Goal: Information Seeking & Learning: Learn about a topic

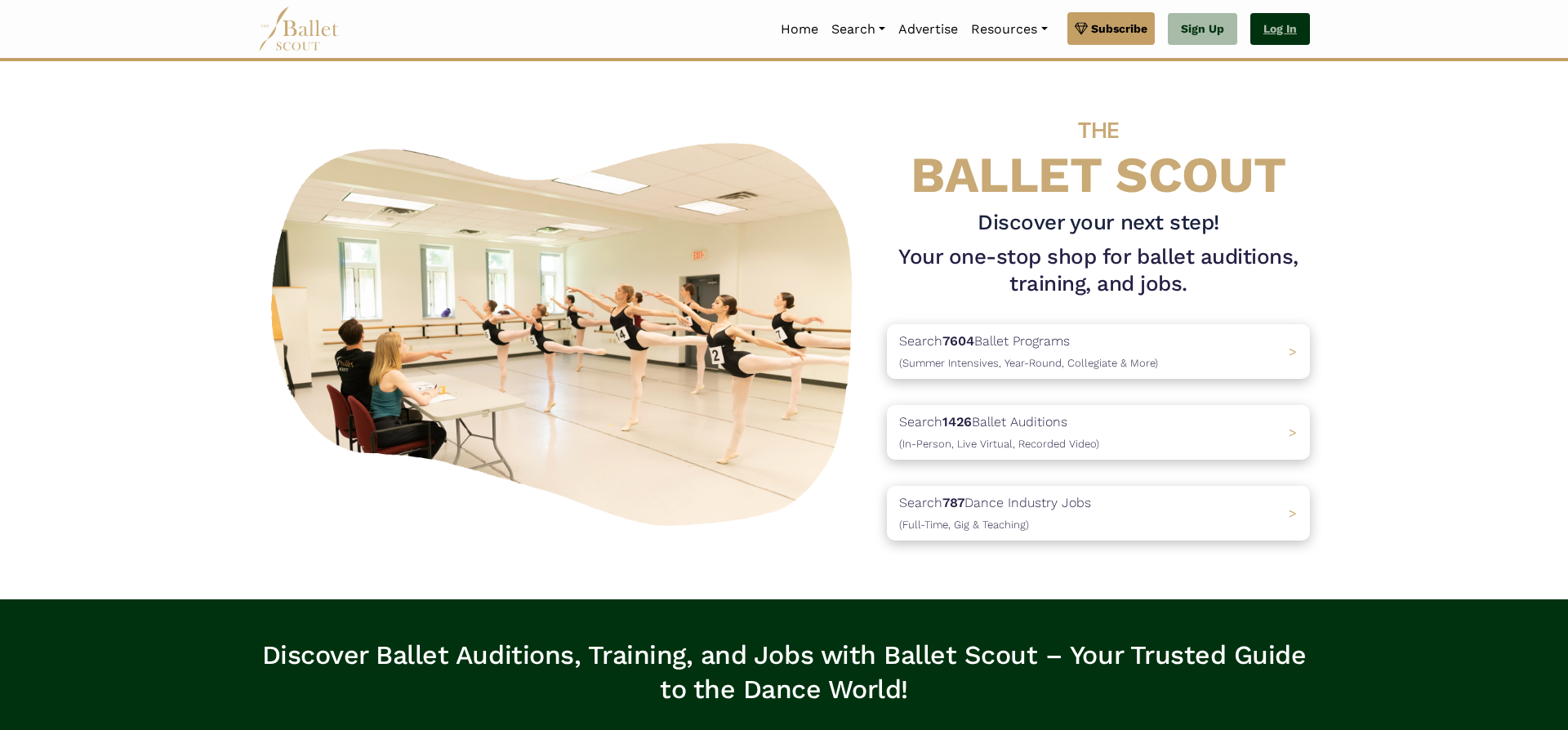
click at [1282, 38] on link "Log In" at bounding box center [1280, 29] width 60 height 33
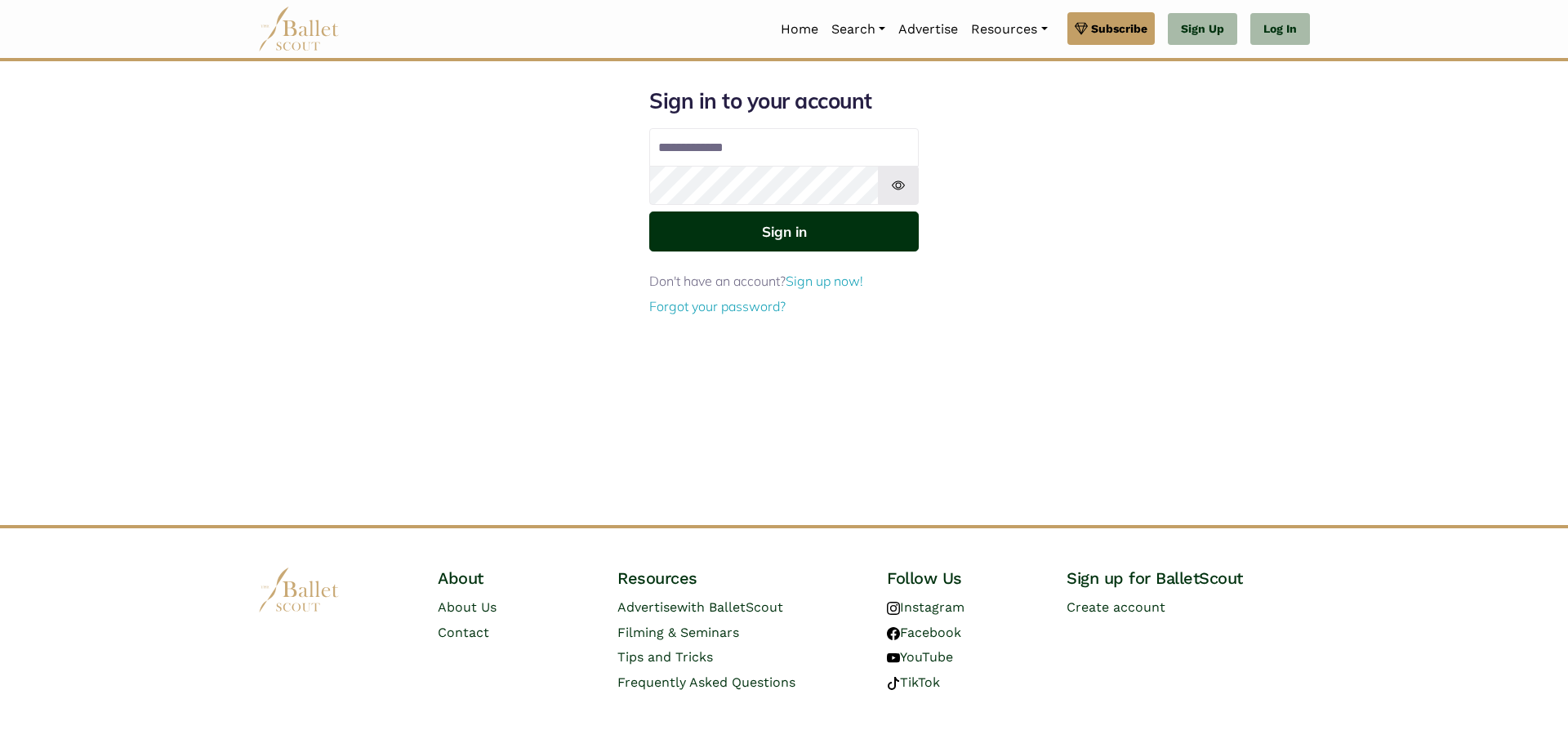
type input "**********"
click at [745, 237] on button "Sign in" at bounding box center [784, 231] width 270 height 40
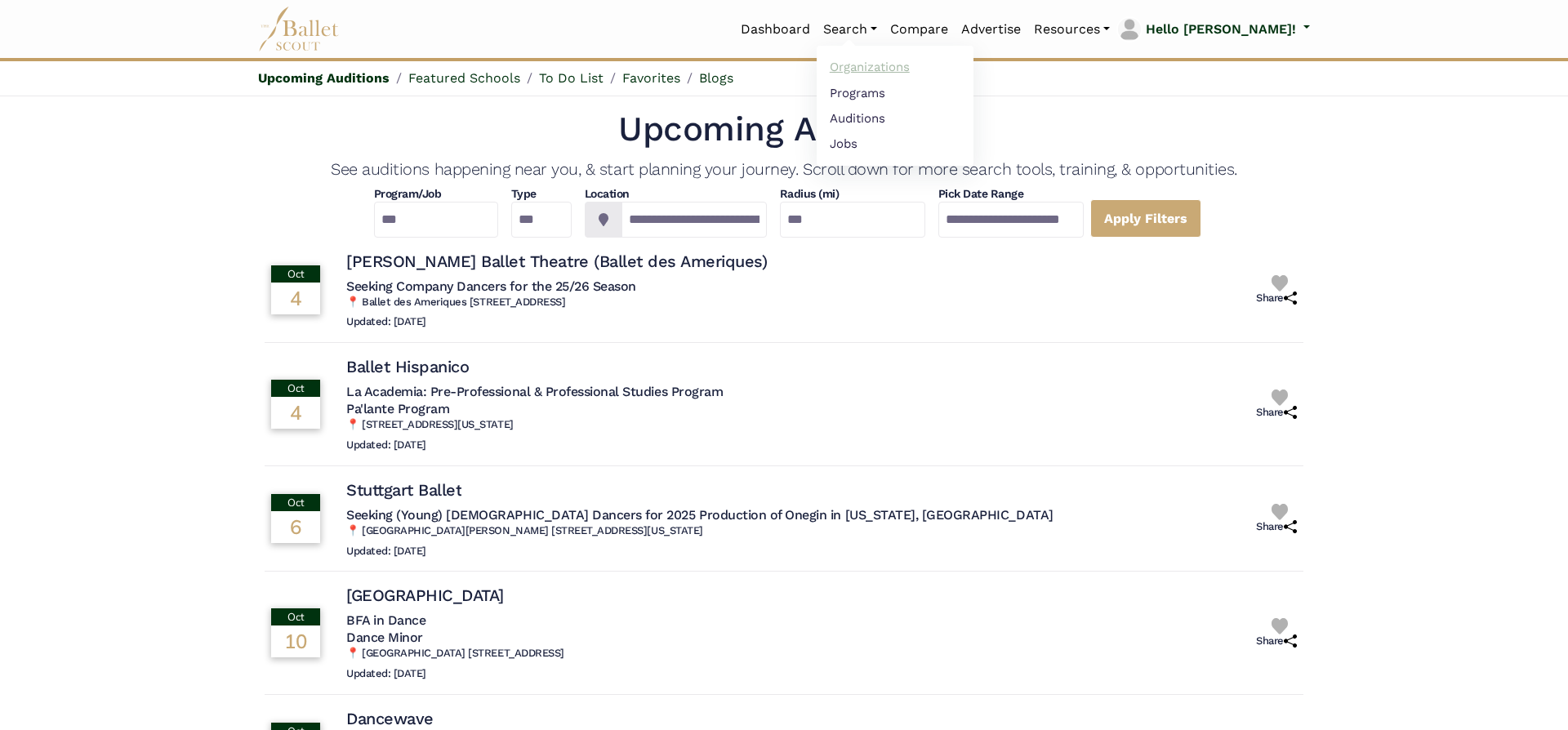
click at [926, 67] on link "Organizations" at bounding box center [895, 67] width 156 height 25
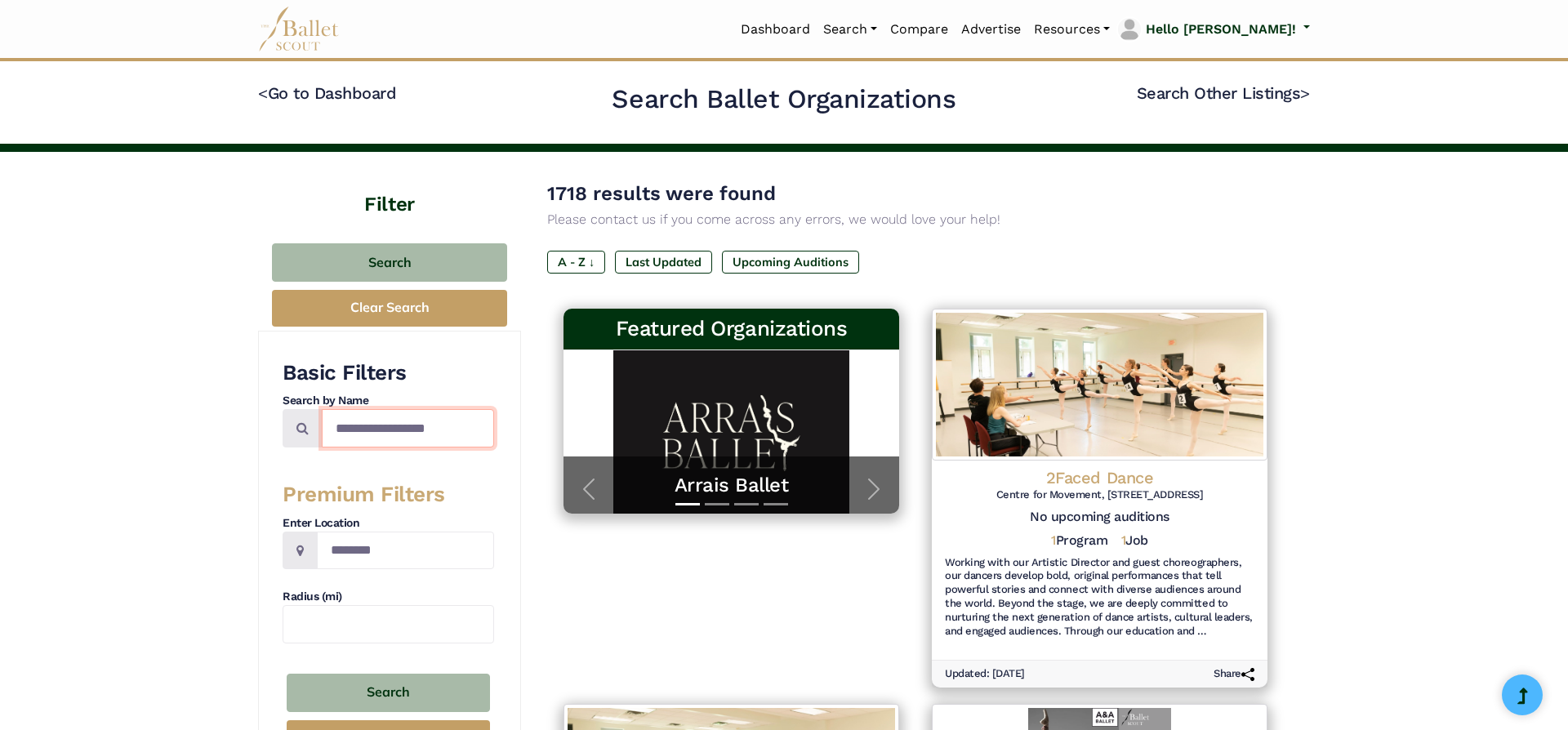
click at [419, 434] on input "Search by names..." at bounding box center [407, 428] width 172 height 39
type input "*******"
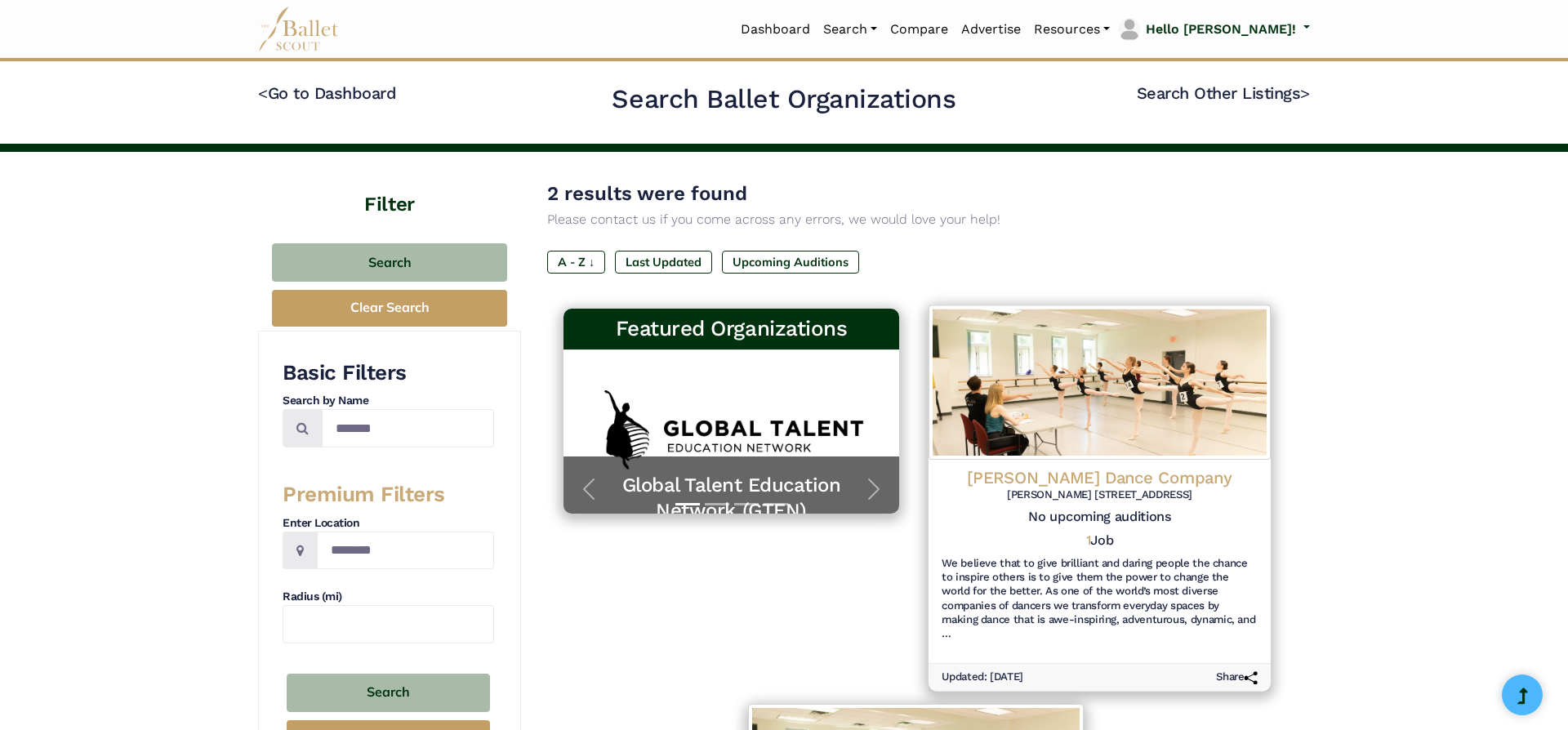
click at [1091, 470] on h4 "[PERSON_NAME] Dance Company" at bounding box center [1099, 477] width 316 height 22
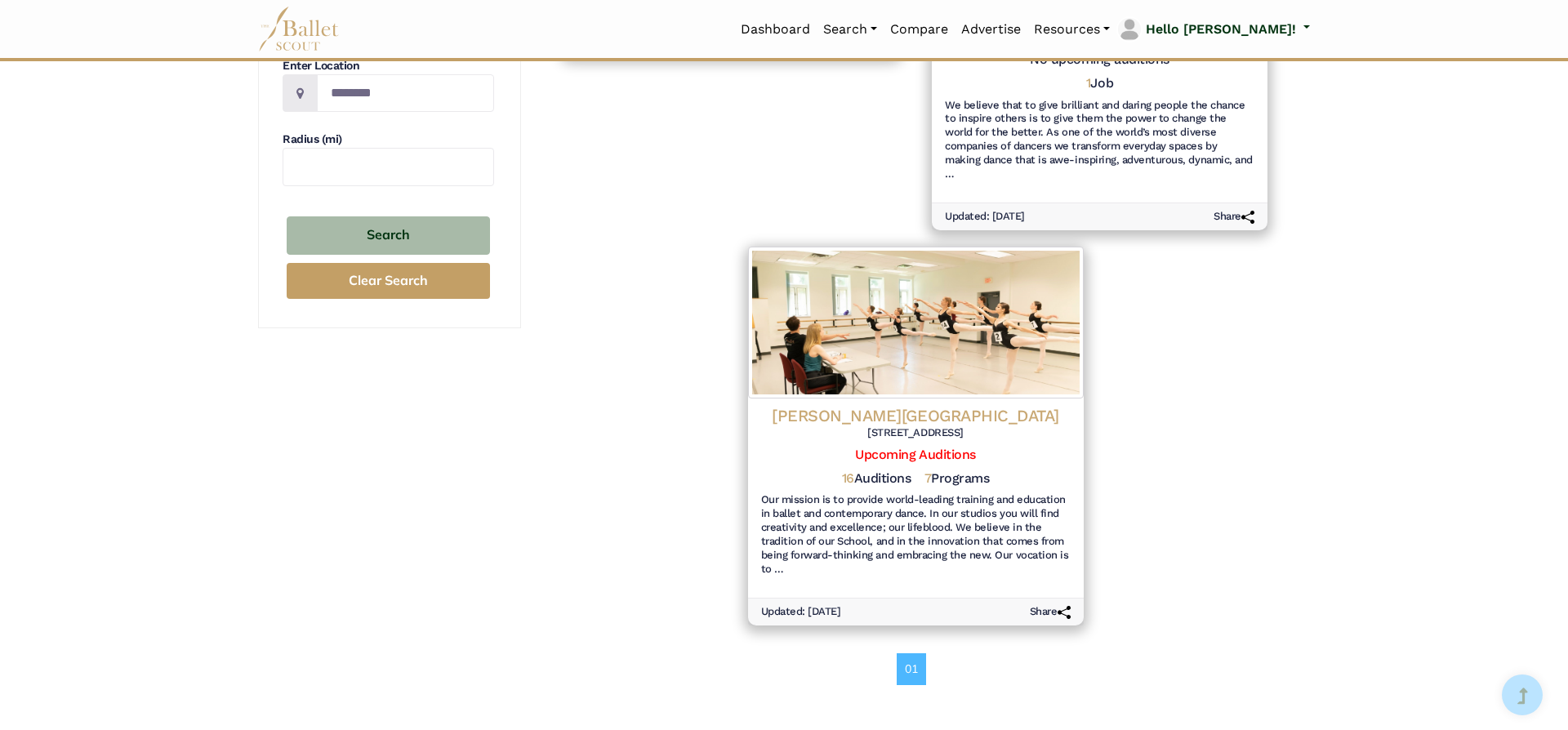
scroll to position [442, 0]
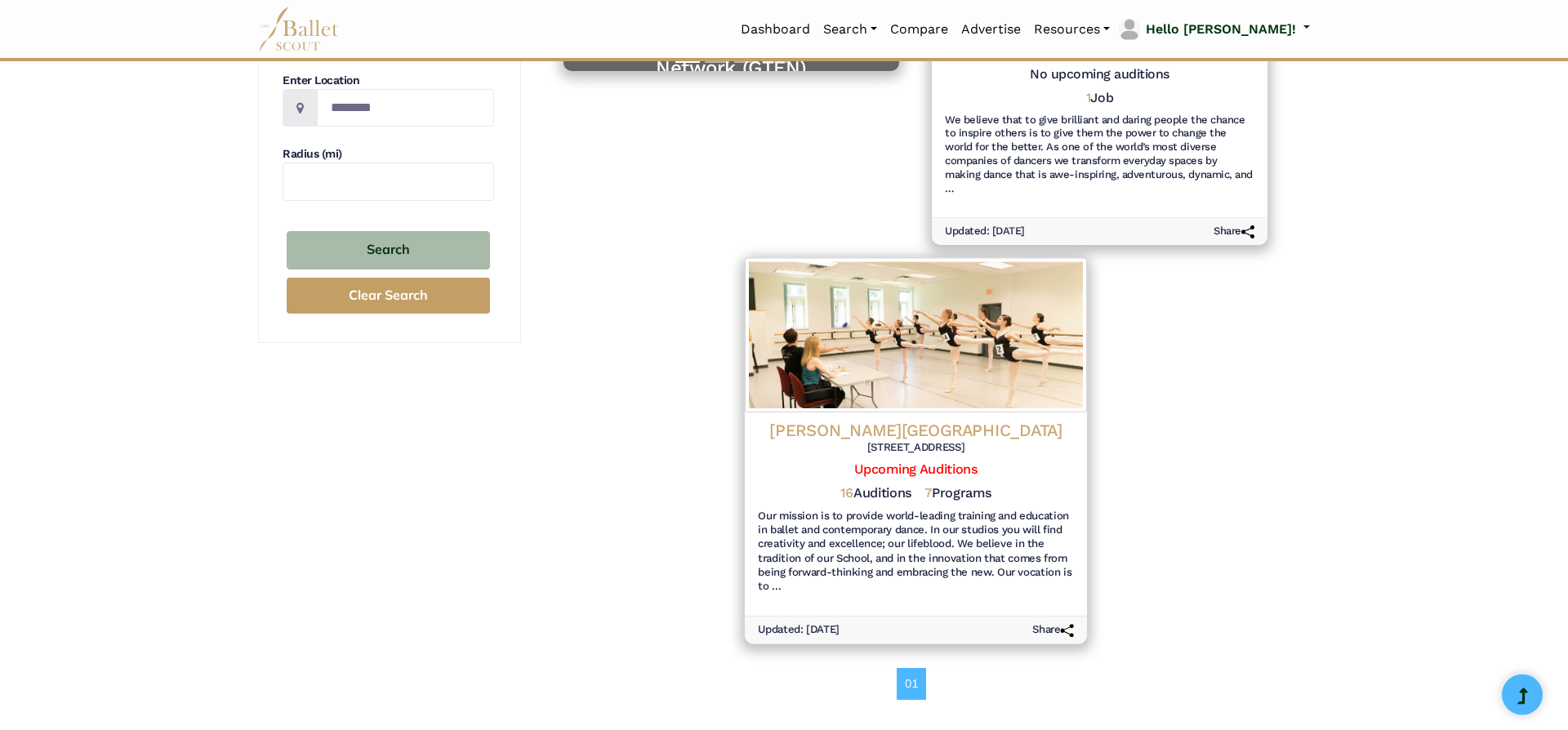
click at [908, 419] on h4 "Rambert School" at bounding box center [915, 430] width 316 height 22
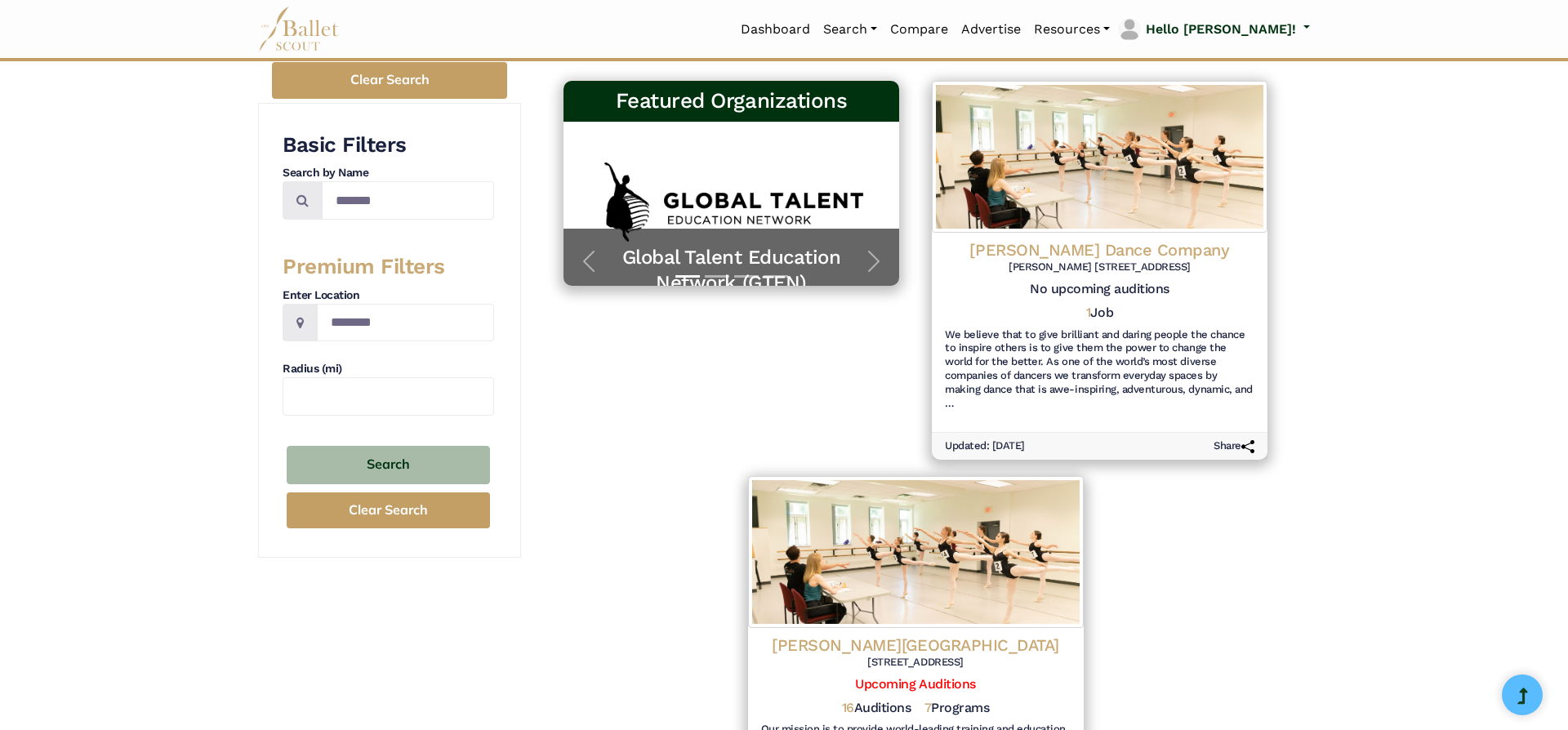
scroll to position [0, 0]
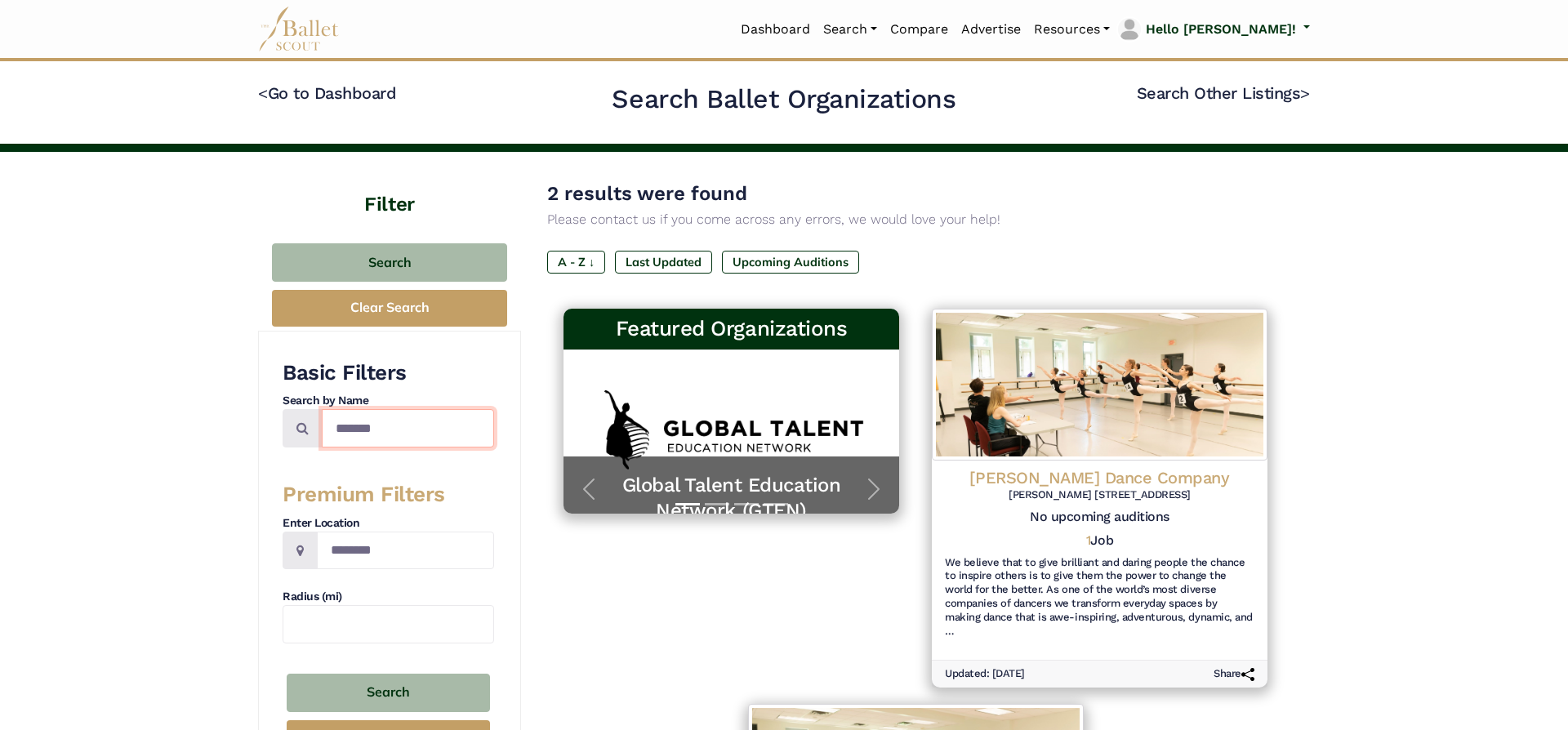
drag, startPoint x: 446, startPoint y: 428, endPoint x: 188, endPoint y: 396, distance: 260.0
click at [322, 409] on input "*******" at bounding box center [407, 428] width 172 height 39
type input "******"
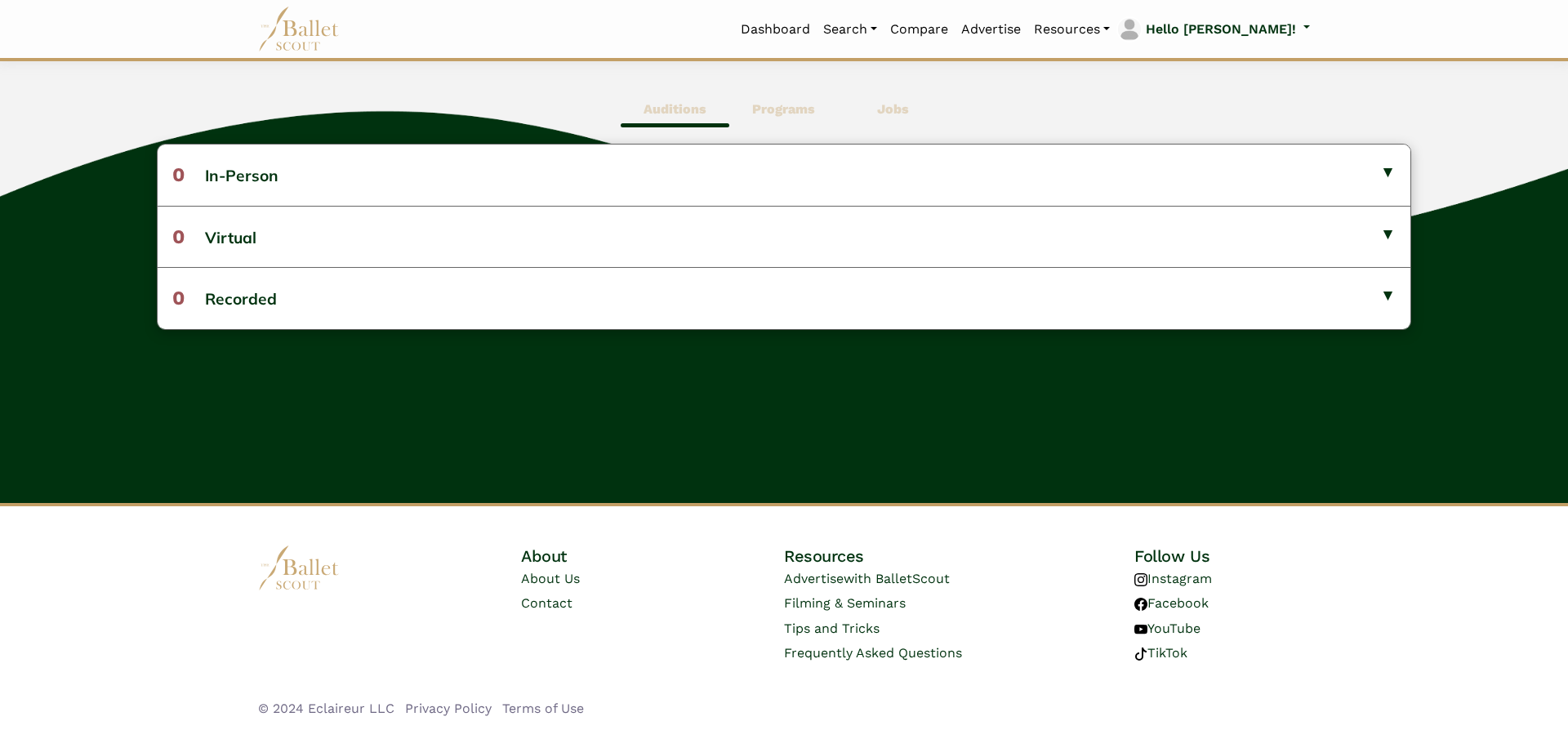
scroll to position [439, 0]
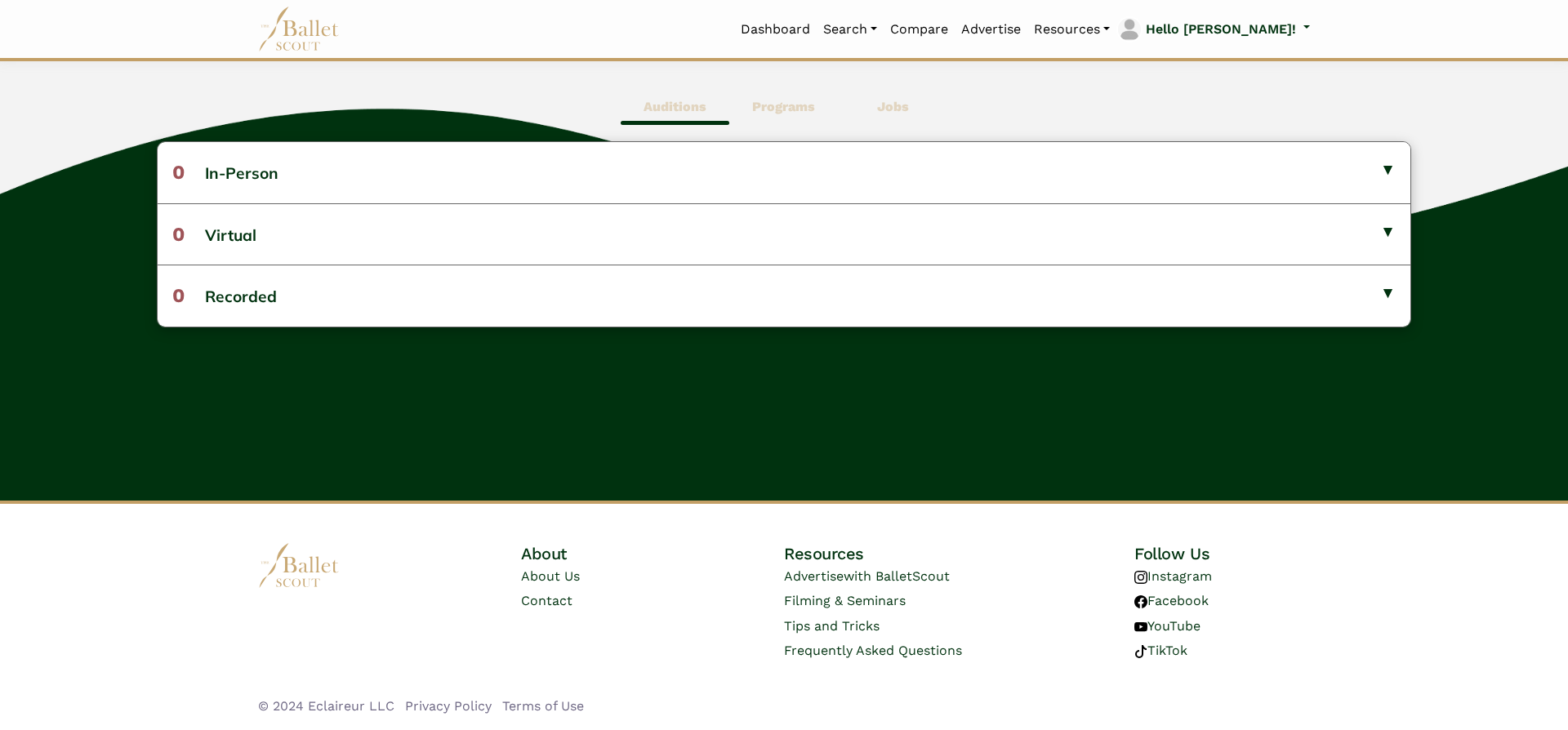
click at [904, 112] on b "Jobs" at bounding box center [893, 107] width 32 height 16
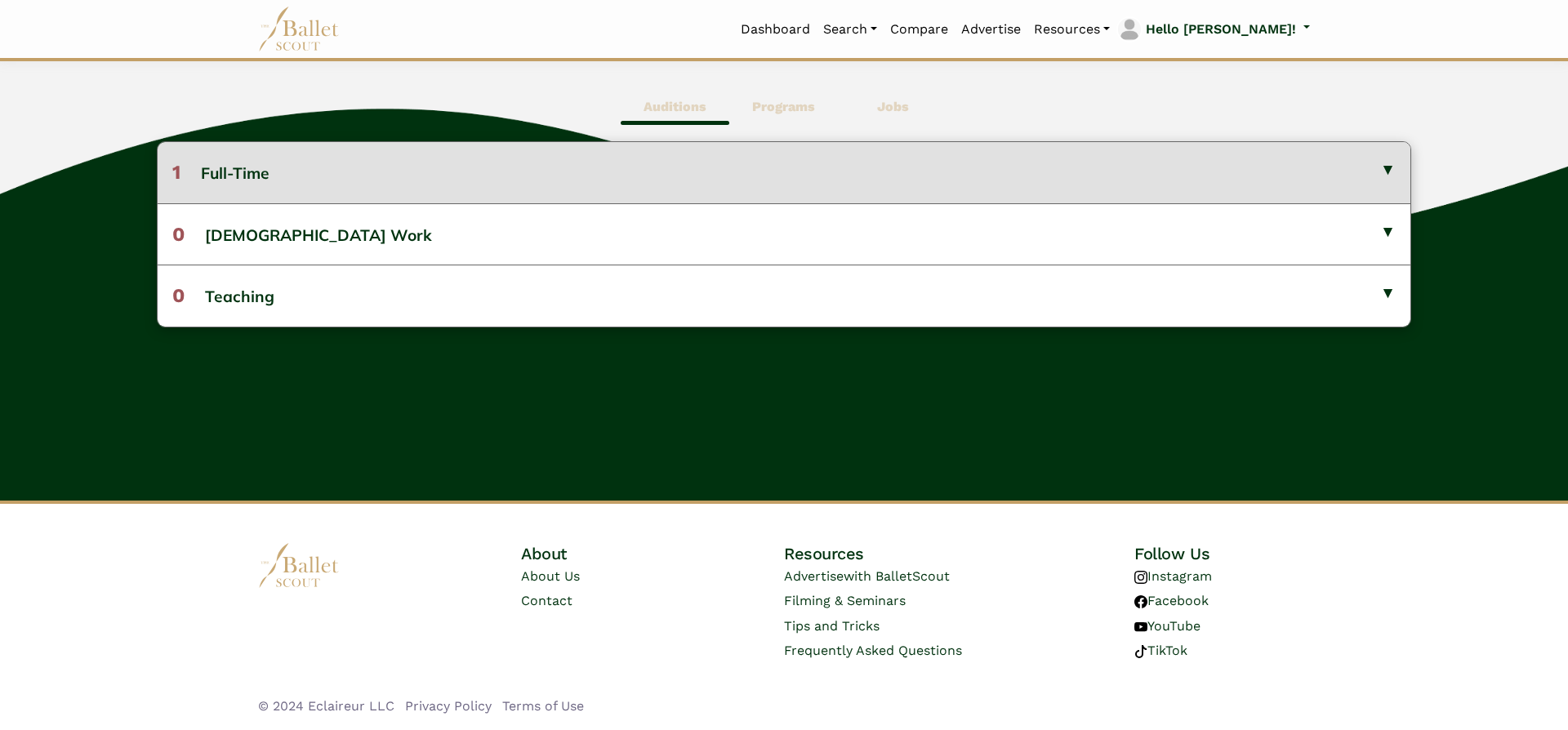
click at [885, 152] on button "1 Full-Time" at bounding box center [783, 172] width 1252 height 61
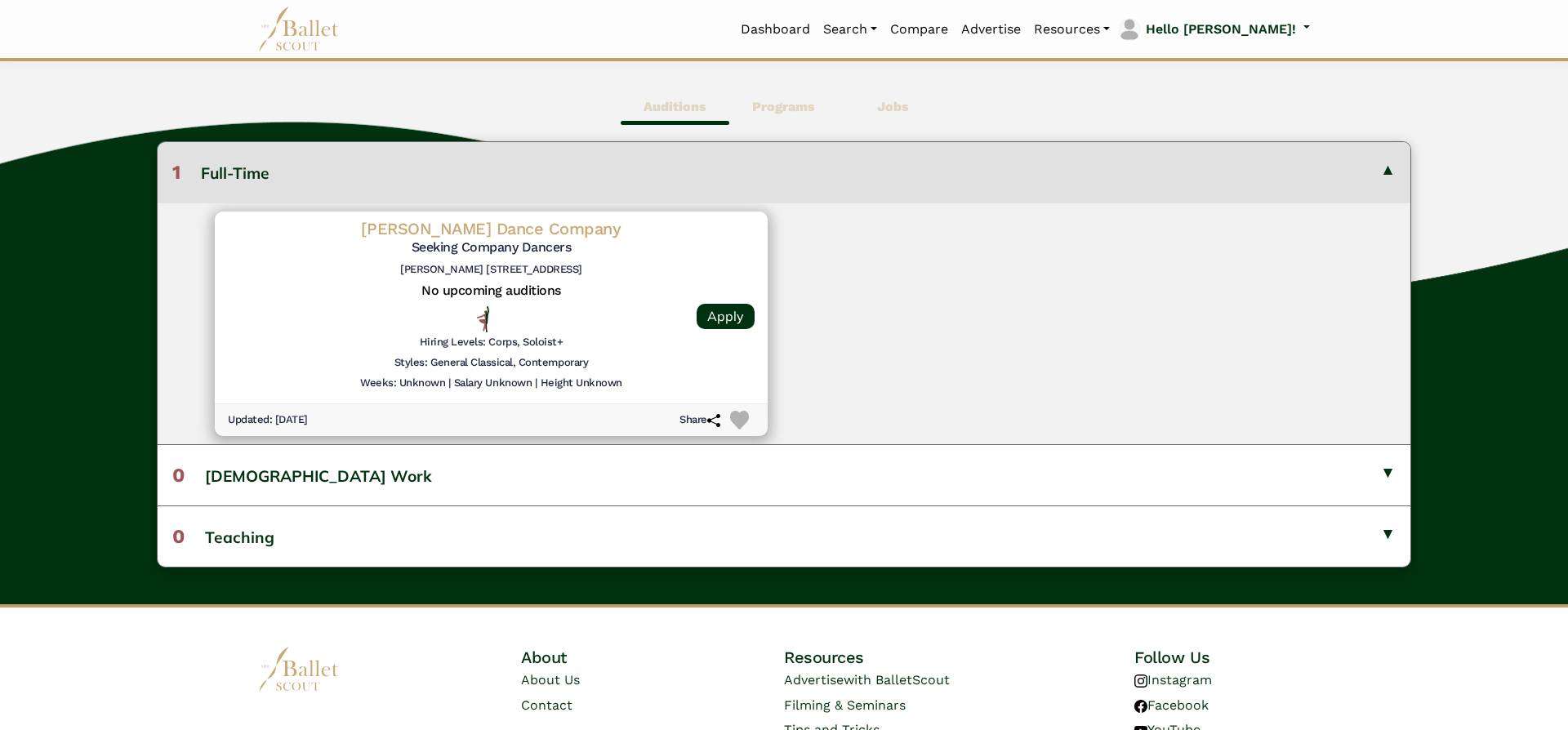
click at [885, 159] on button "1 Full-Time" at bounding box center [783, 172] width 1252 height 61
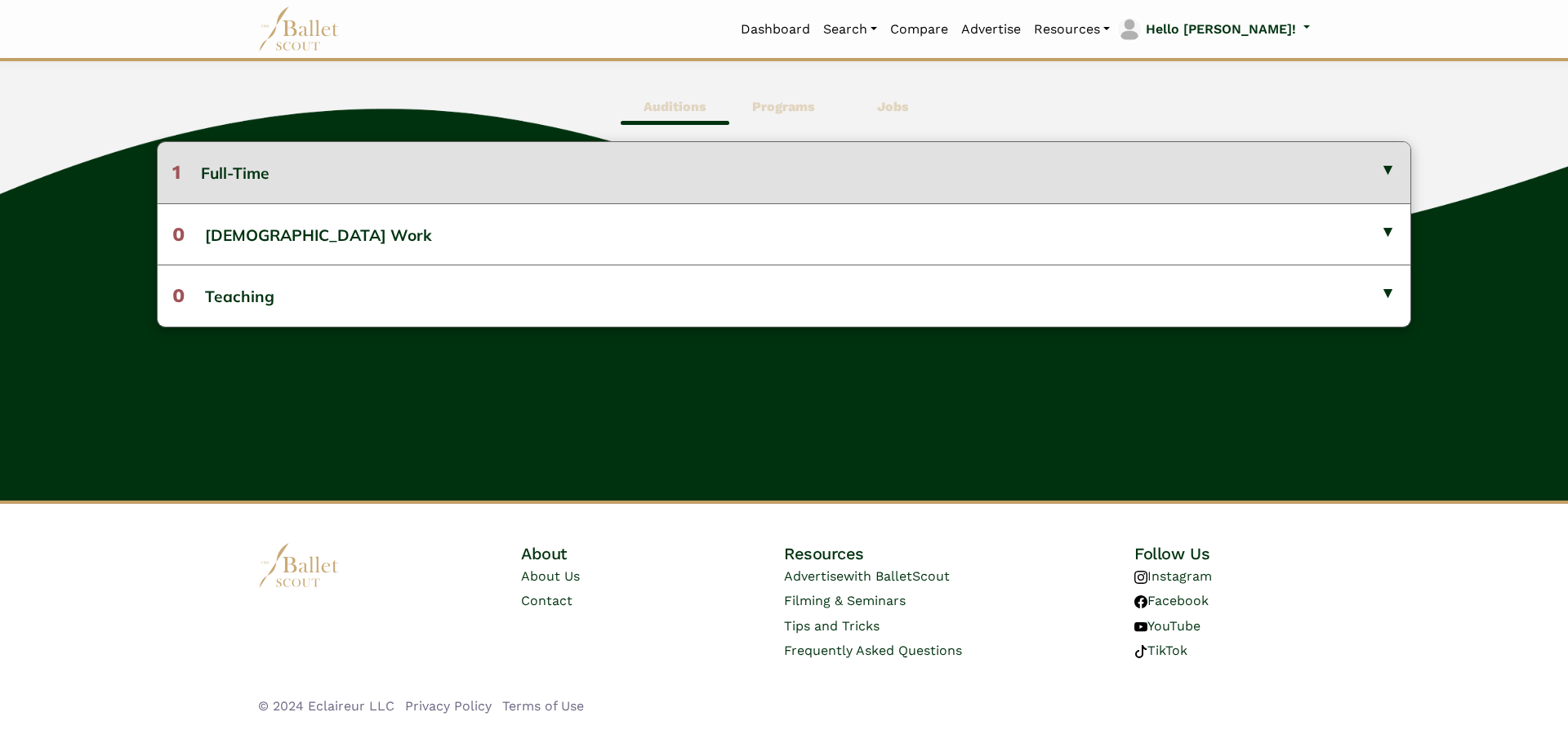
click at [967, 174] on button "1 Full-Time" at bounding box center [783, 172] width 1252 height 61
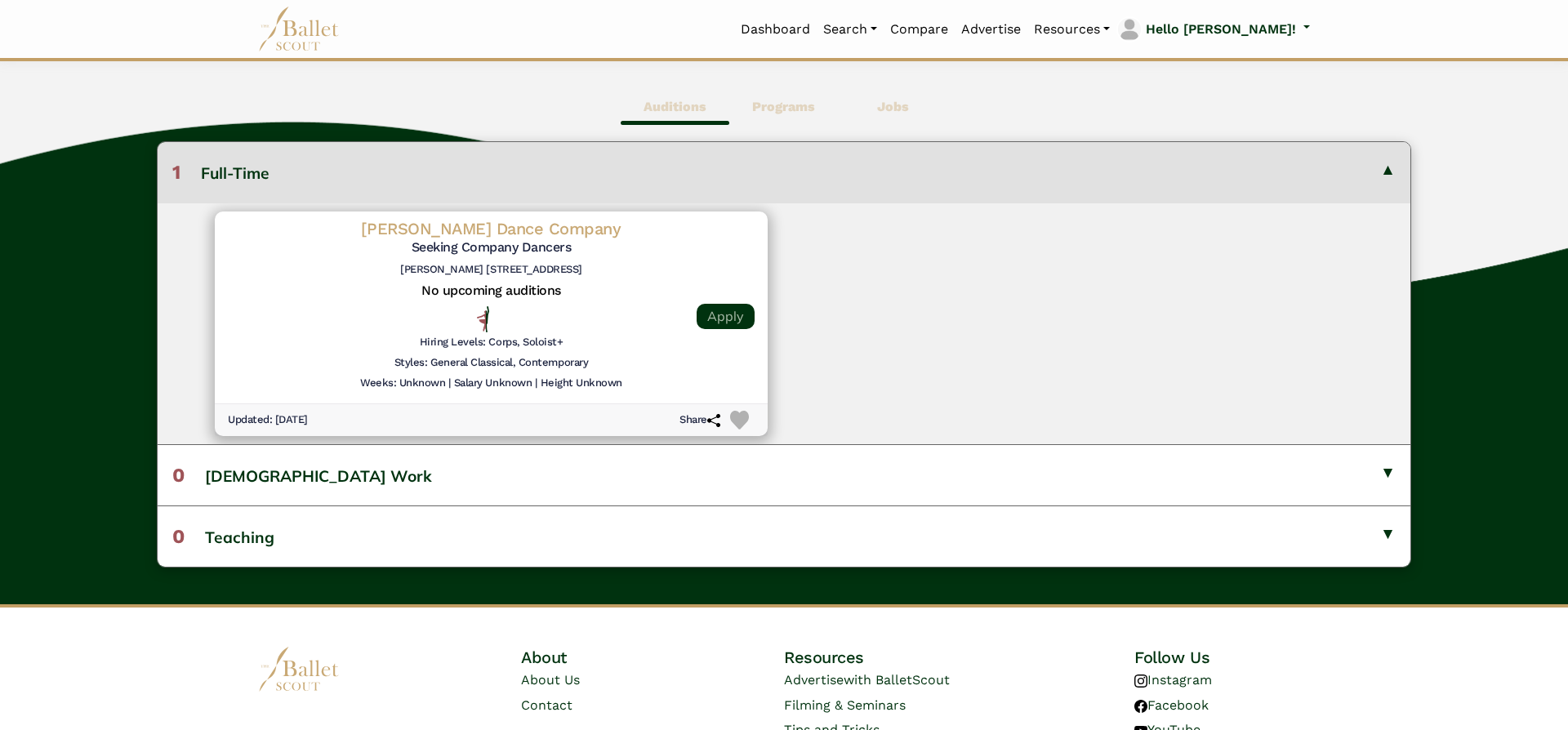
click at [714, 316] on link "Apply" at bounding box center [725, 316] width 58 height 25
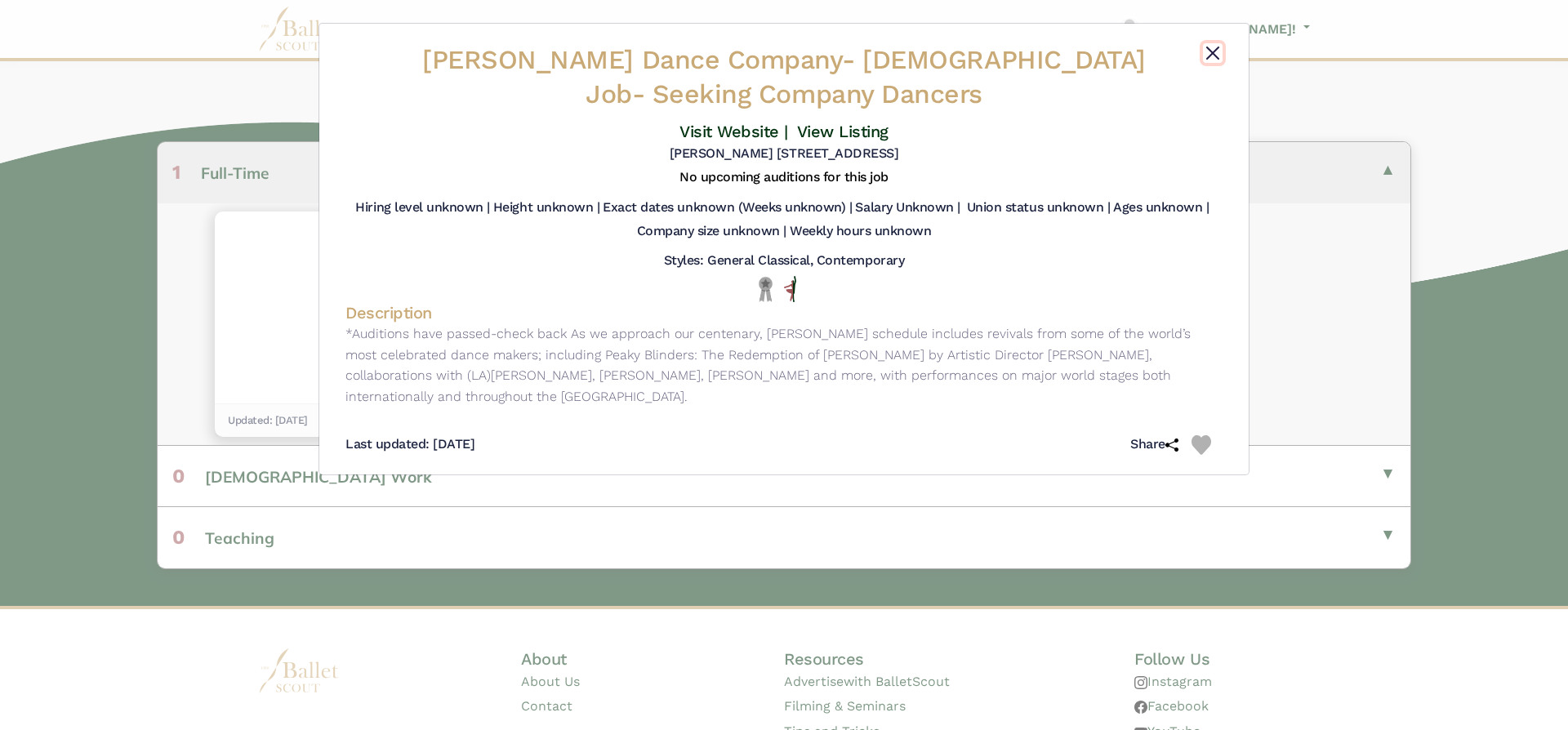
click at [1214, 52] on button "Close" at bounding box center [1212, 53] width 20 height 20
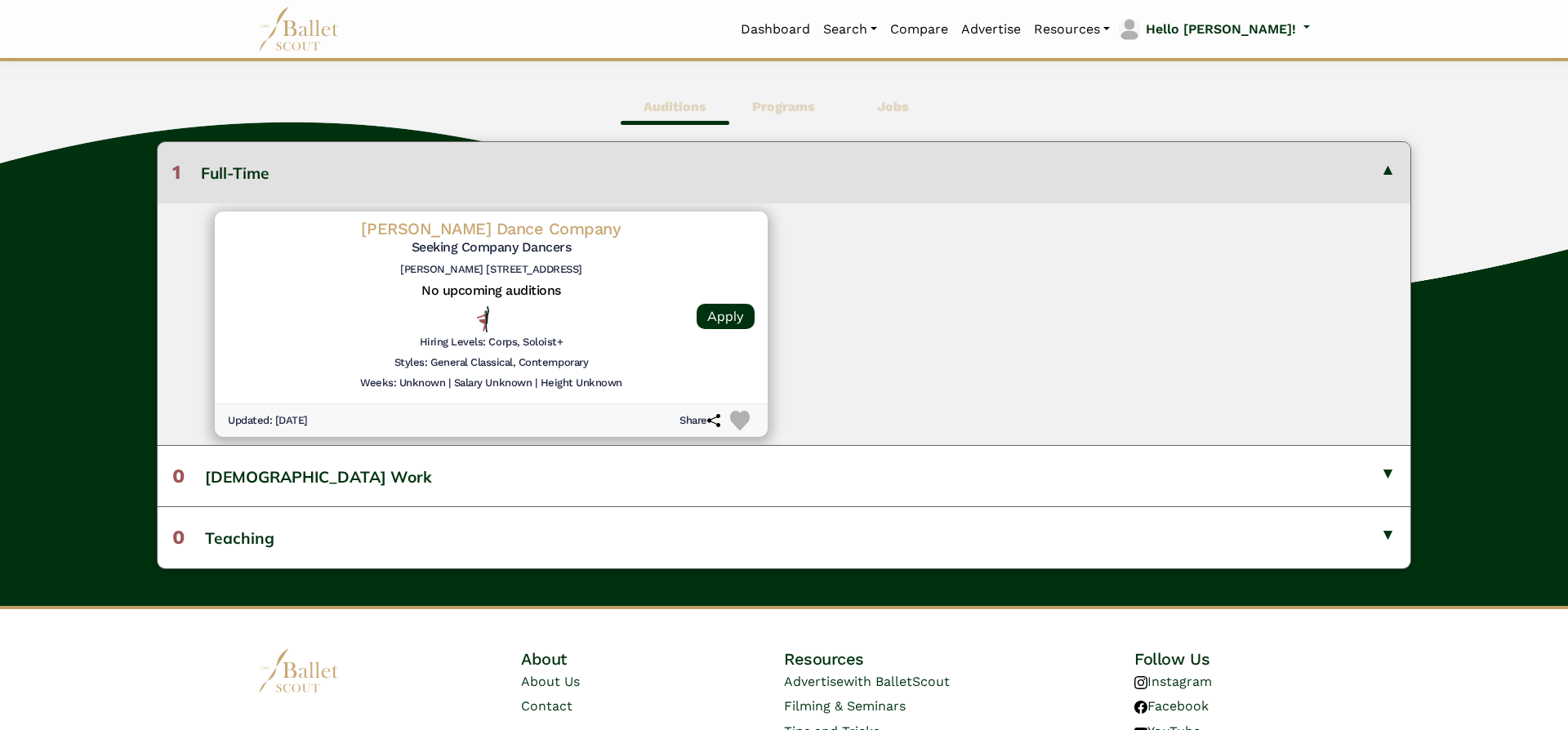
scroll to position [0, 0]
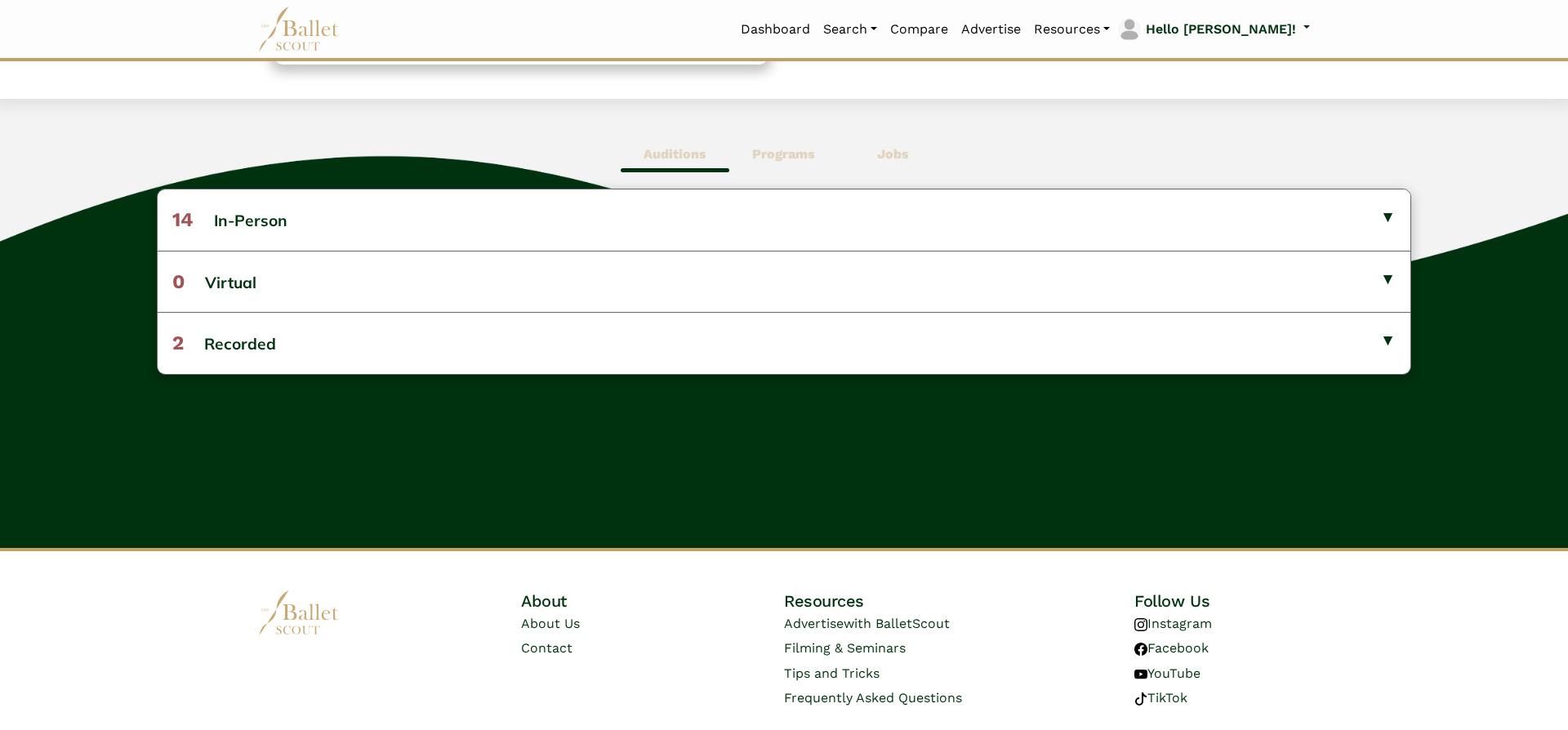
scroll to position [387, 0]
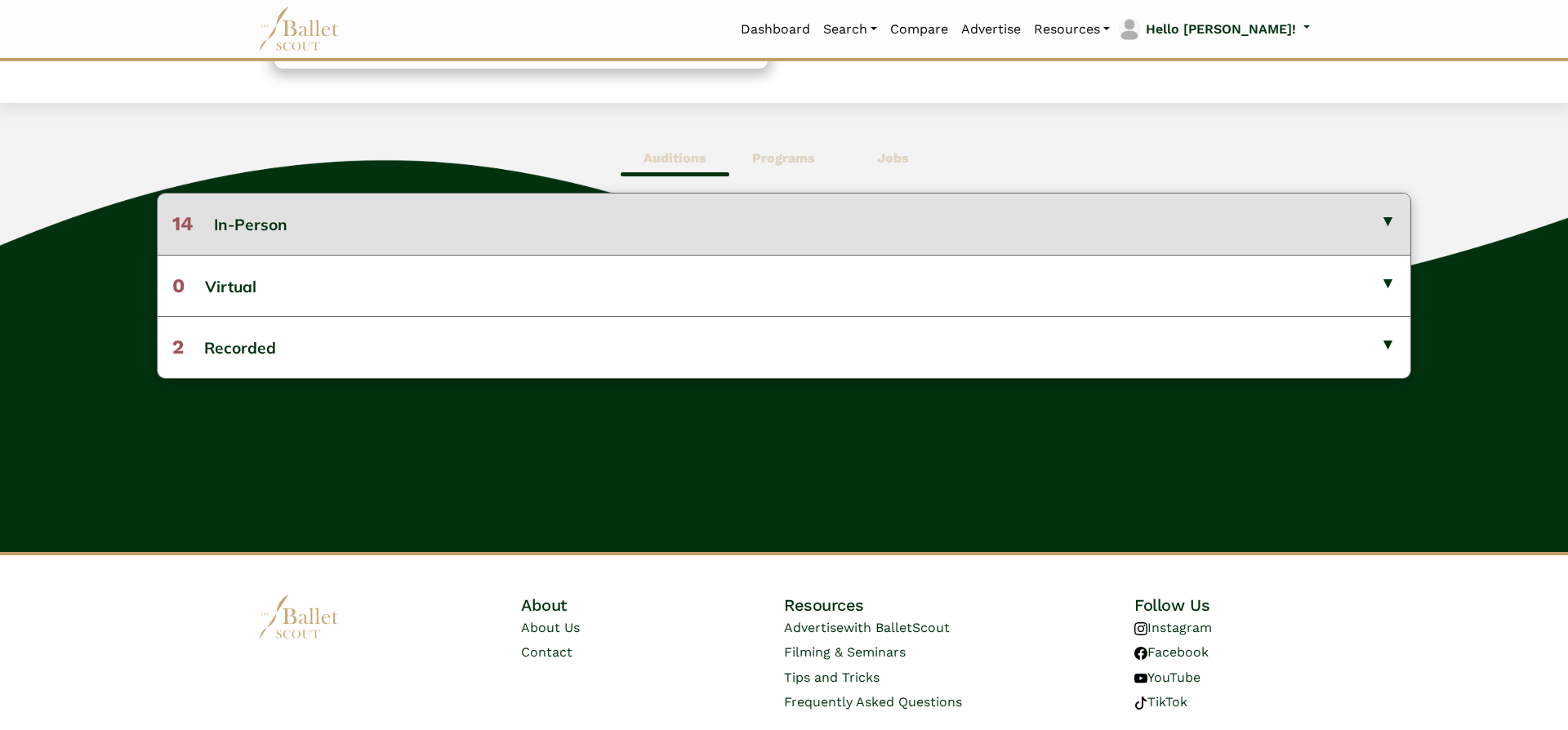
click at [1276, 230] on button "14 In-Person" at bounding box center [783, 223] width 1252 height 61
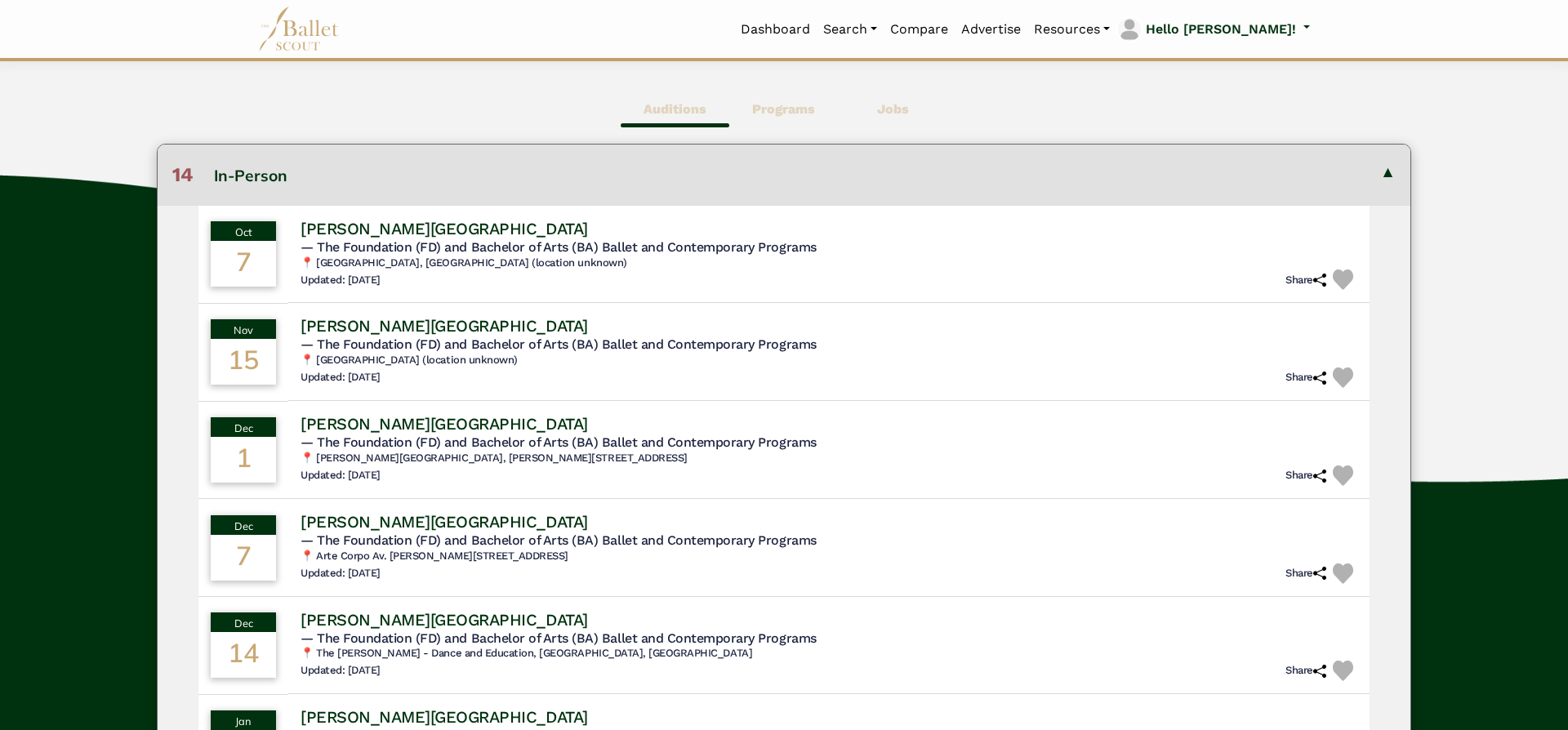
scroll to position [431, 0]
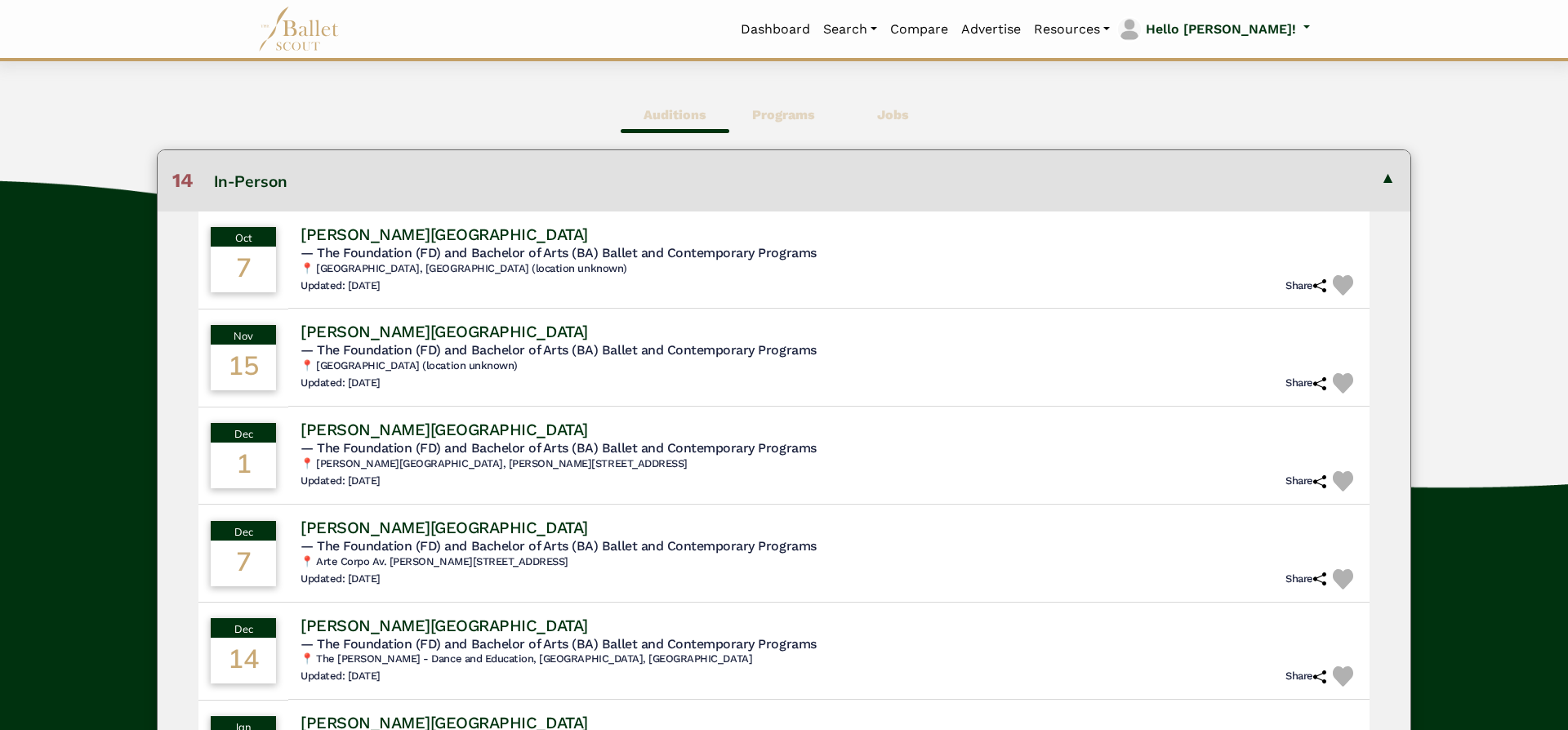
click at [773, 119] on b "Programs" at bounding box center [783, 115] width 63 height 16
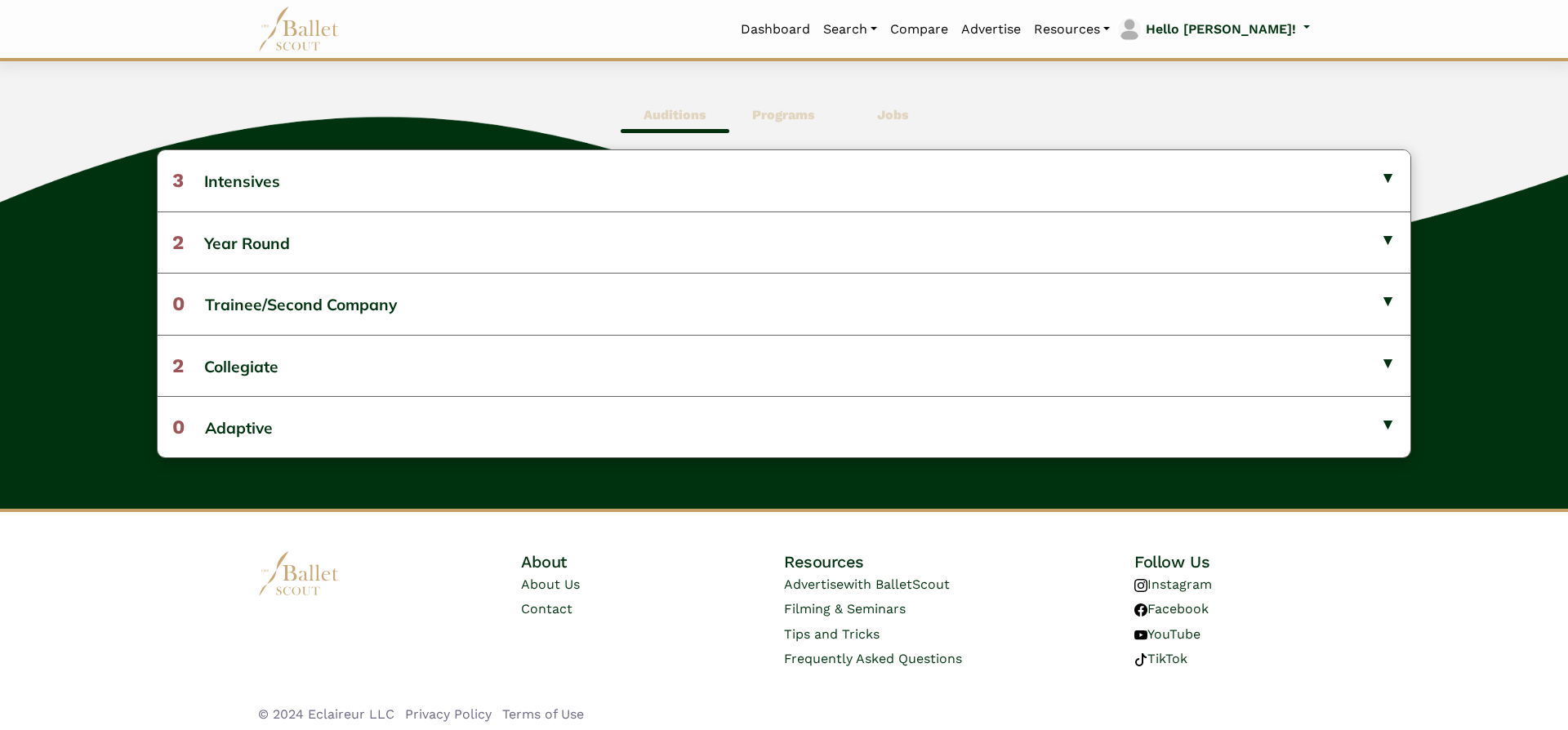
click at [678, 116] on b "Auditions" at bounding box center [674, 115] width 63 height 16
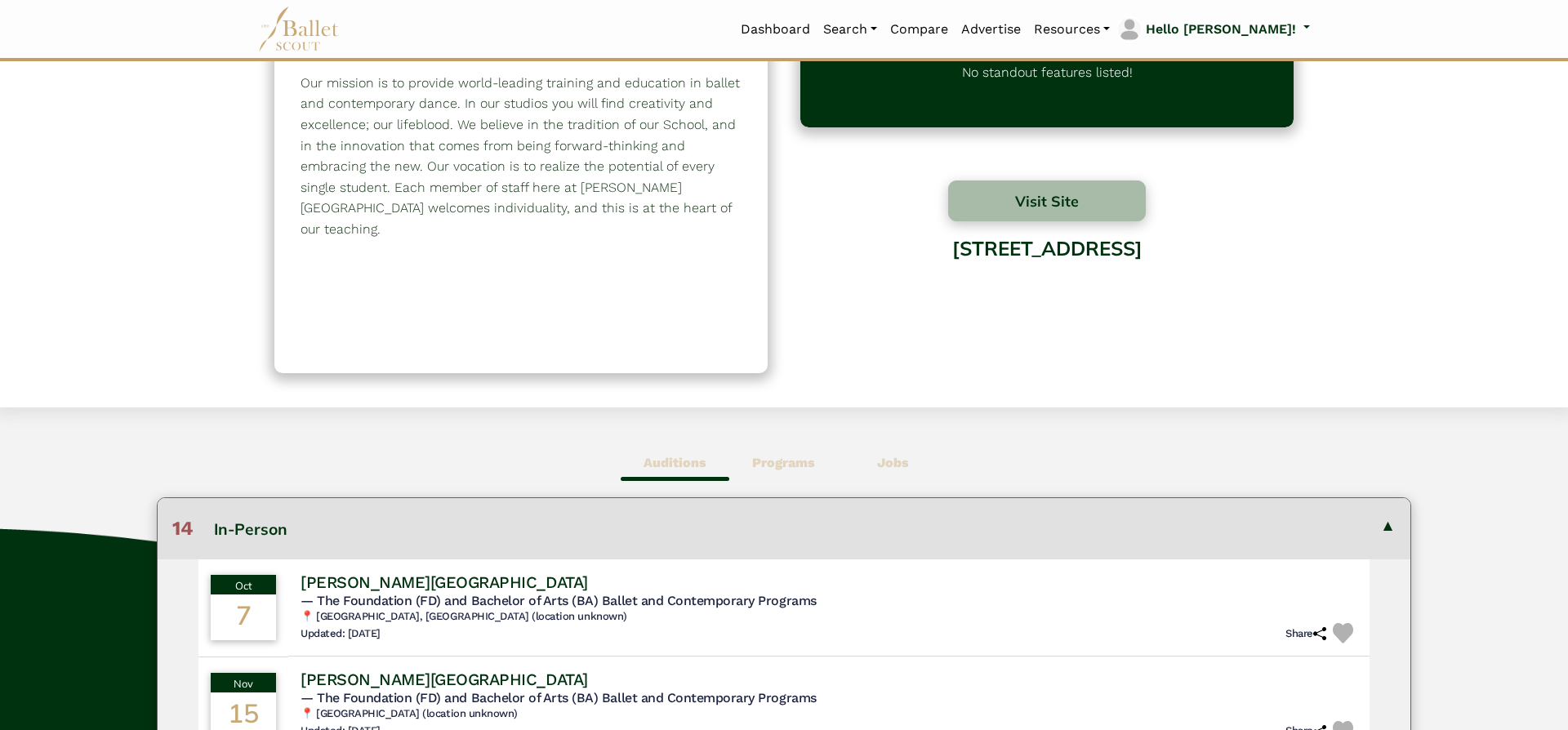
scroll to position [89, 0]
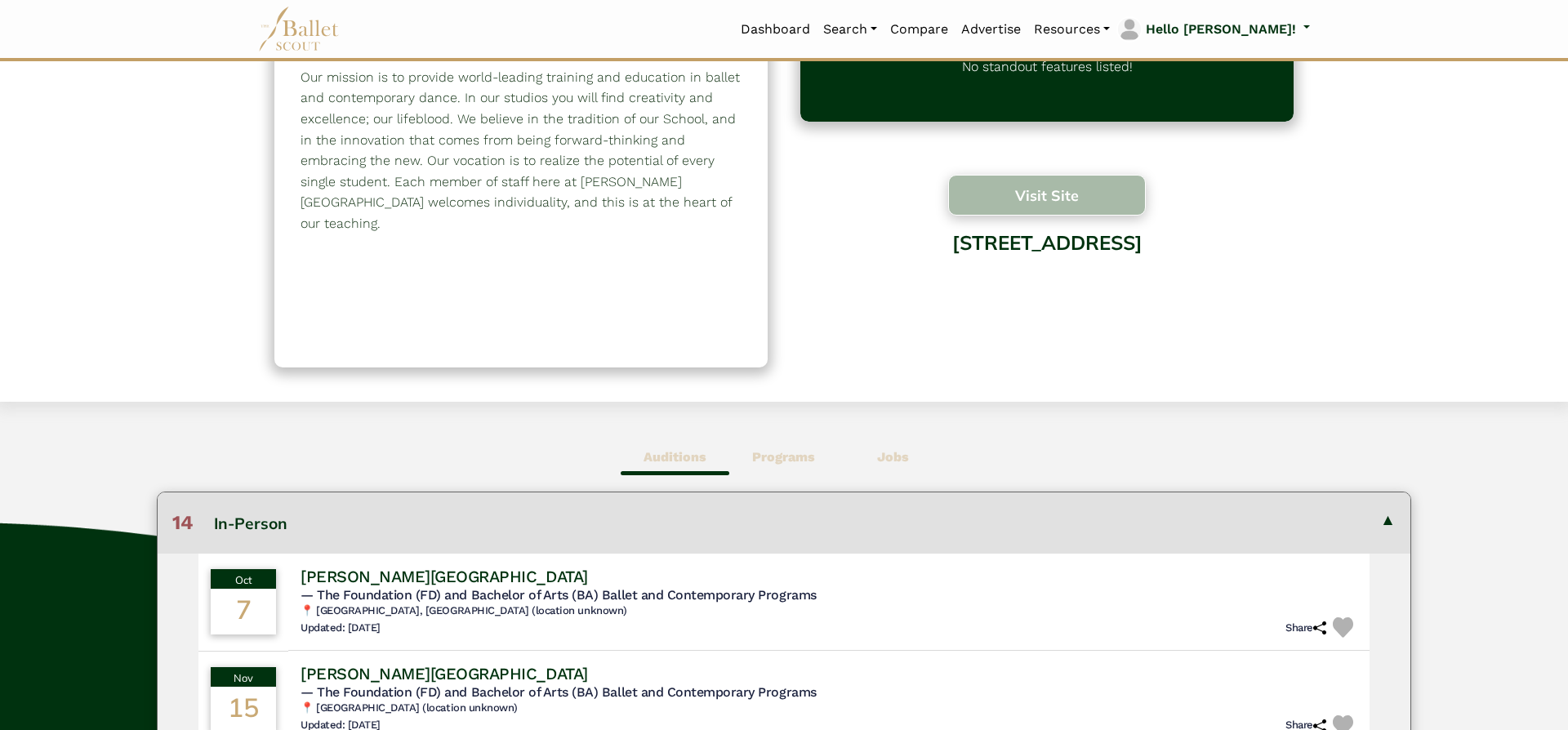
click at [1076, 196] on button "Visit Site" at bounding box center [1047, 194] width 197 height 41
click at [781, 466] on span "Programs" at bounding box center [783, 457] width 109 height 38
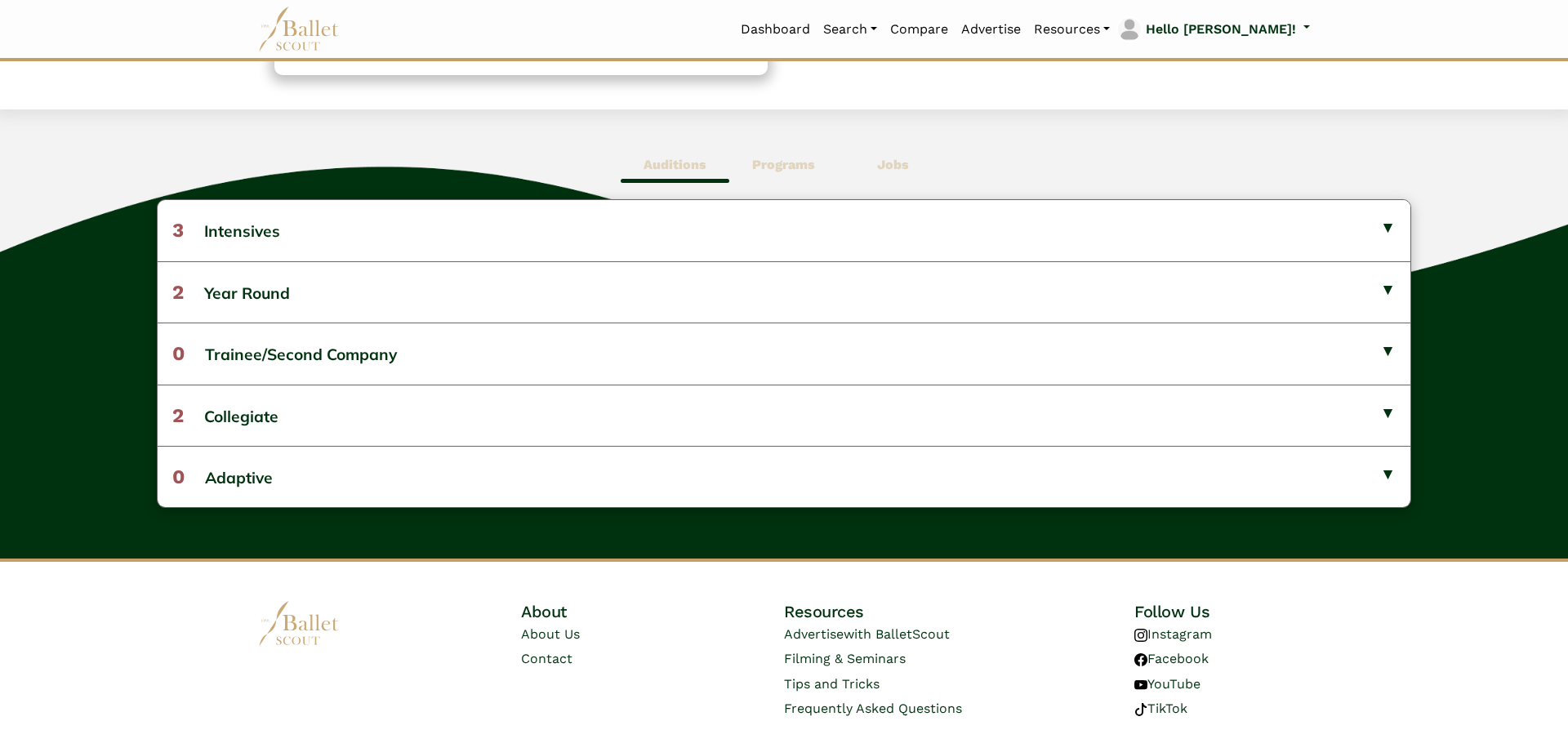
scroll to position [378, 0]
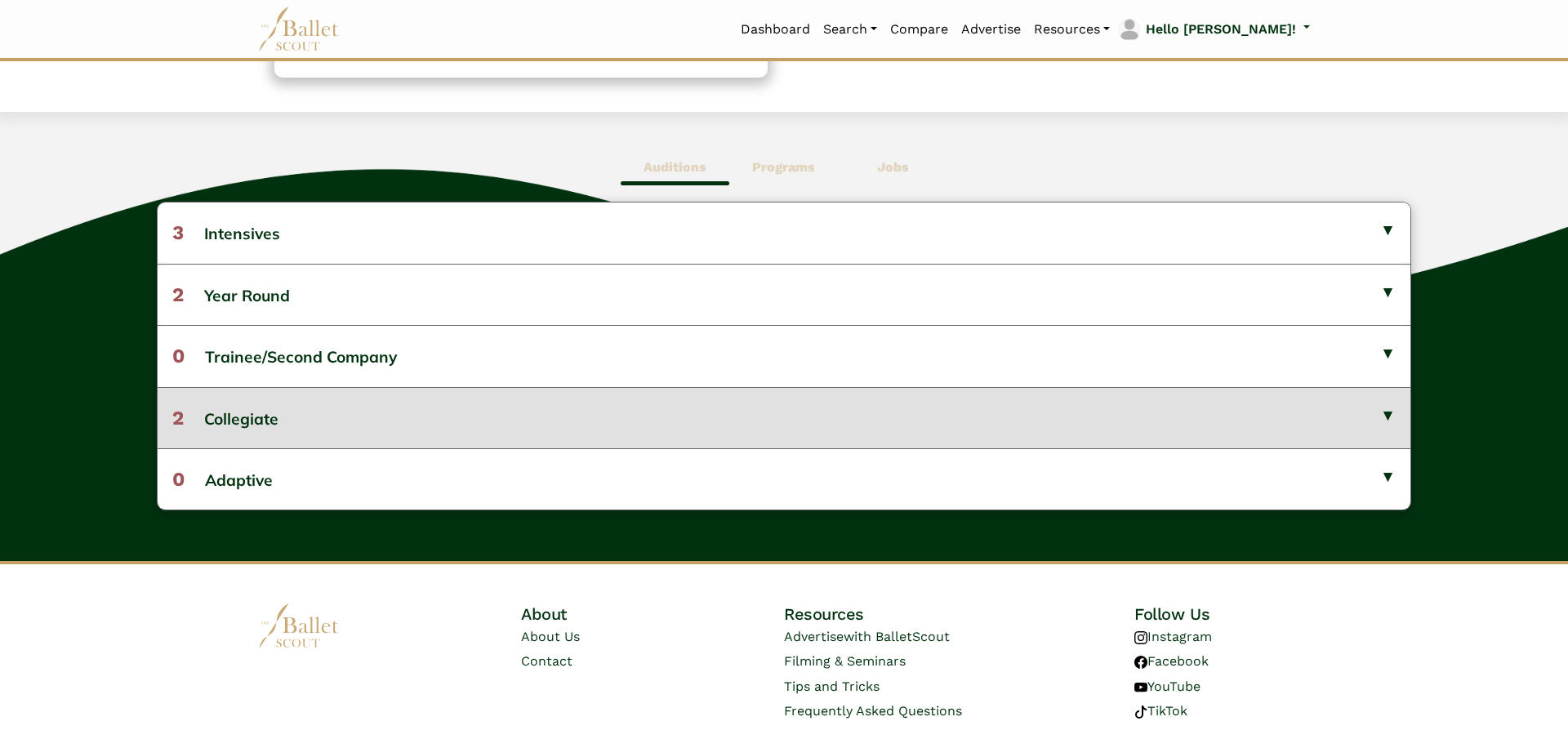
click at [1230, 408] on button "2 Collegiate" at bounding box center [783, 417] width 1252 height 61
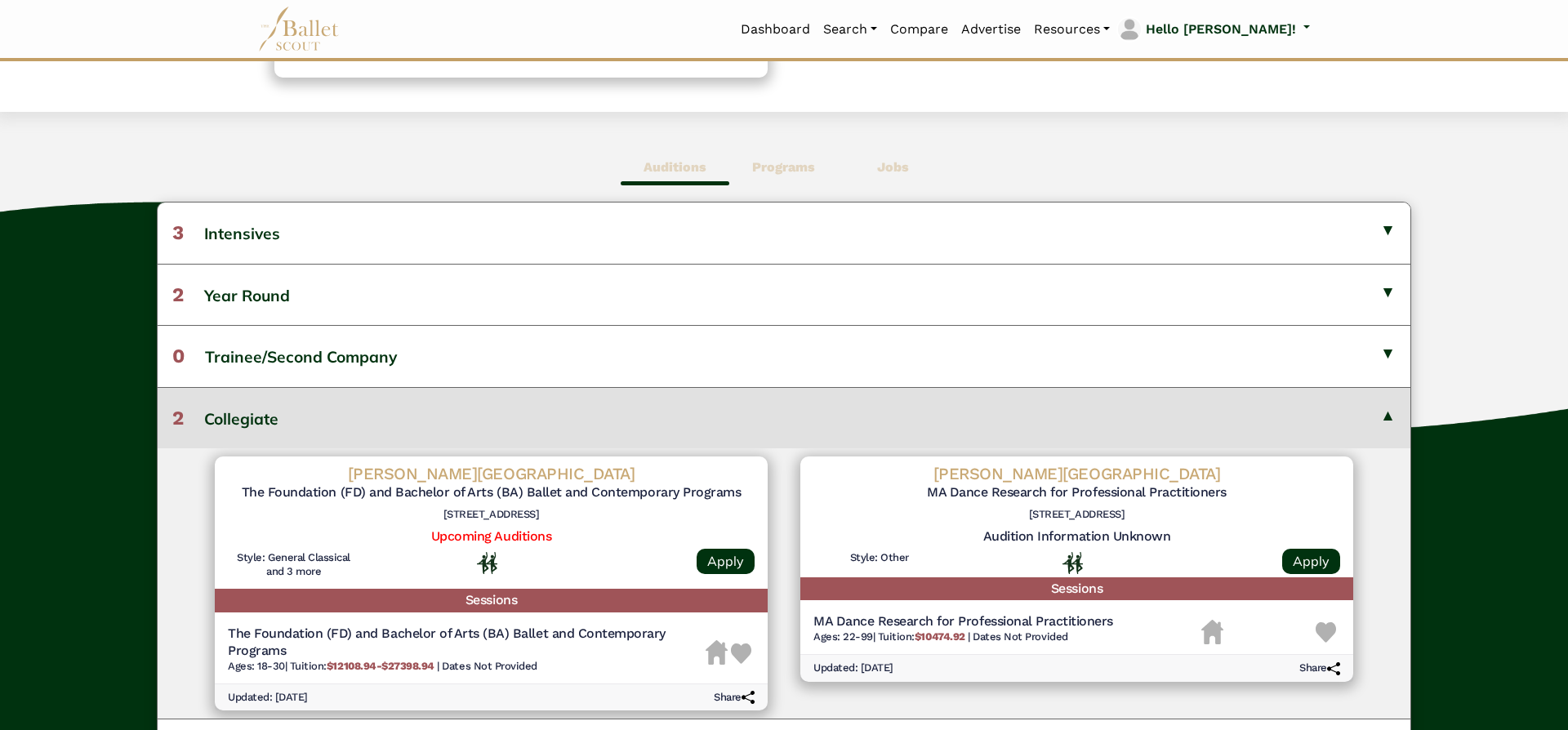
click at [1230, 409] on button "2 Collegiate" at bounding box center [783, 417] width 1252 height 61
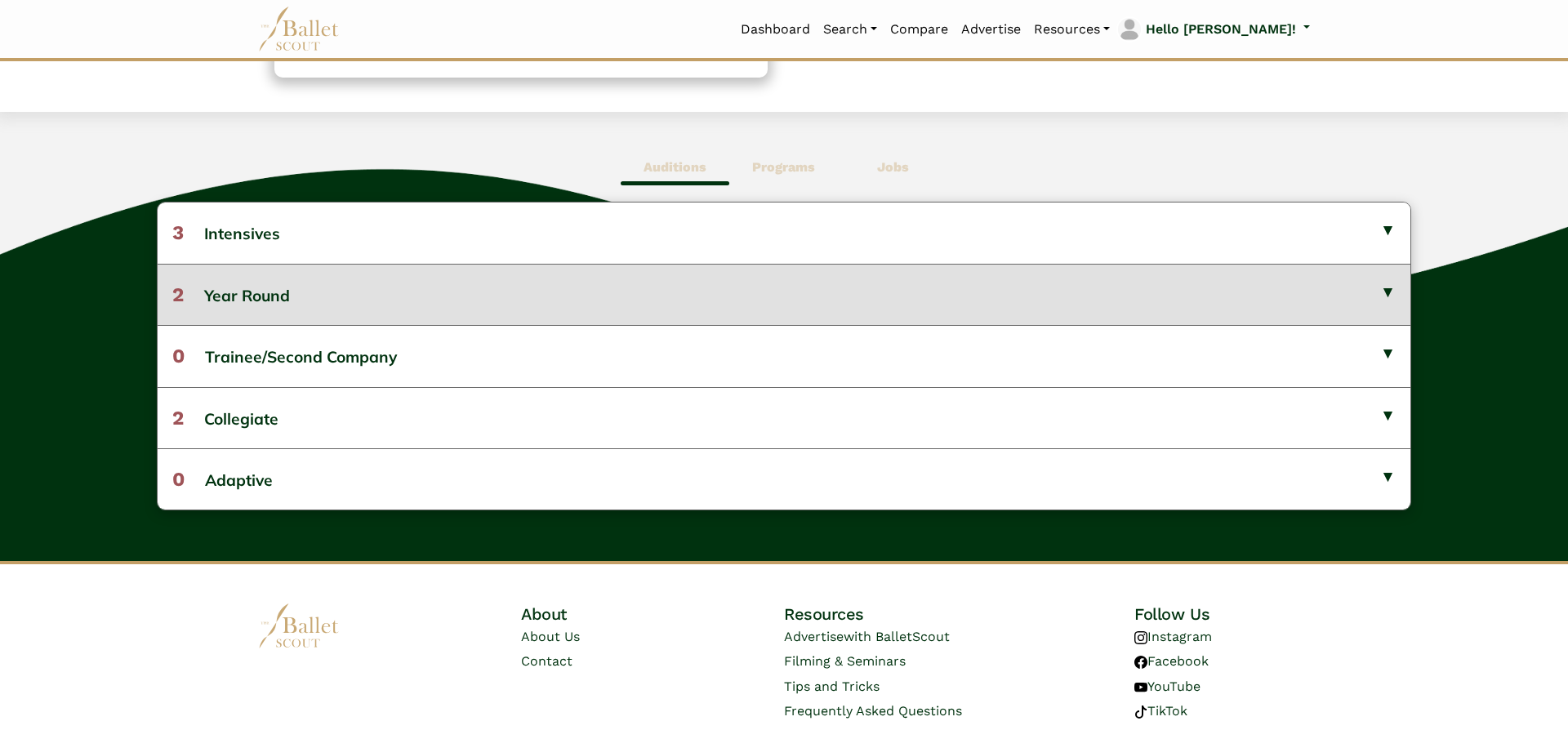
click at [577, 290] on button "2 Year Round" at bounding box center [783, 294] width 1252 height 61
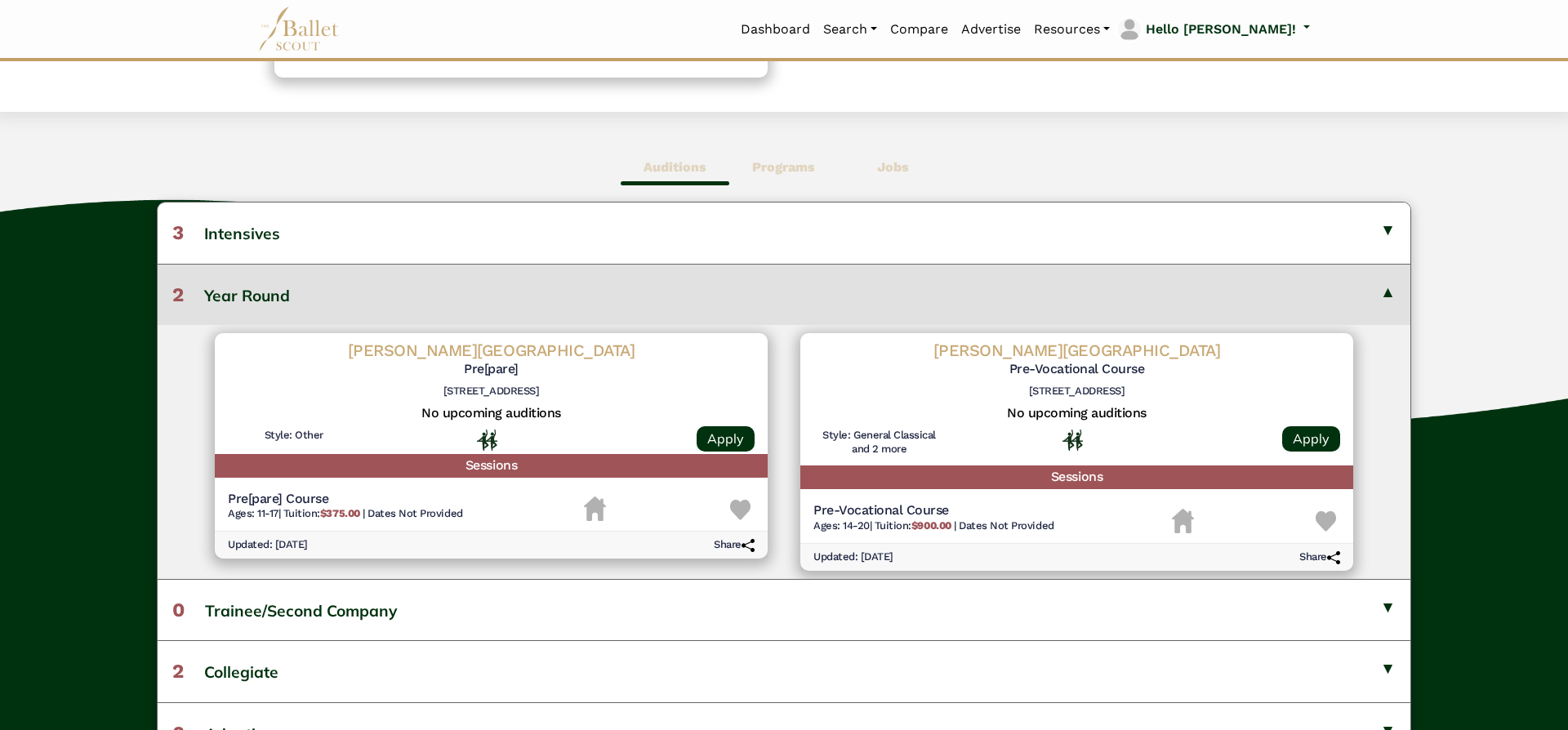
click at [1392, 290] on button "2 Year Round" at bounding box center [783, 294] width 1252 height 61
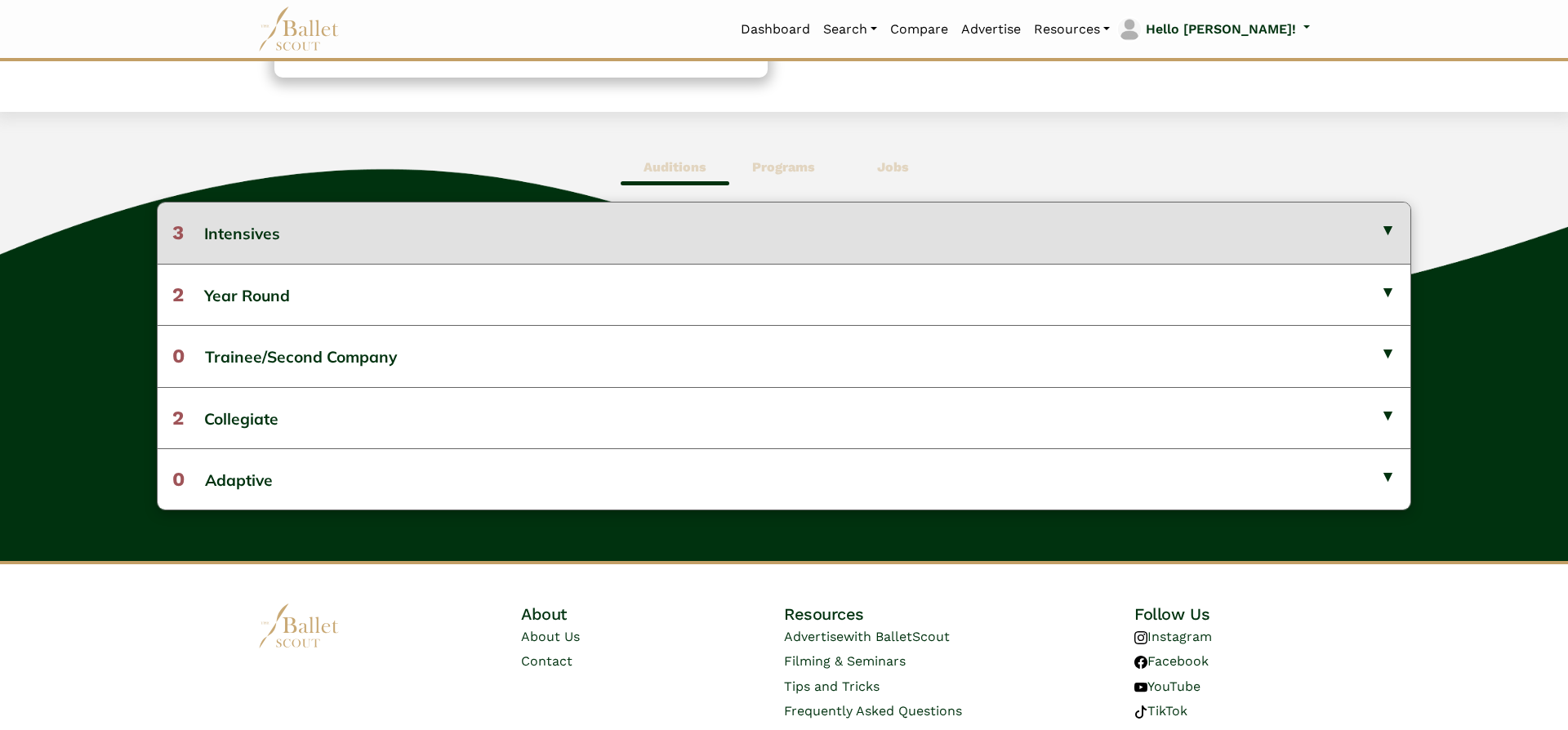
click at [430, 246] on button "3 Intensives" at bounding box center [783, 232] width 1252 height 61
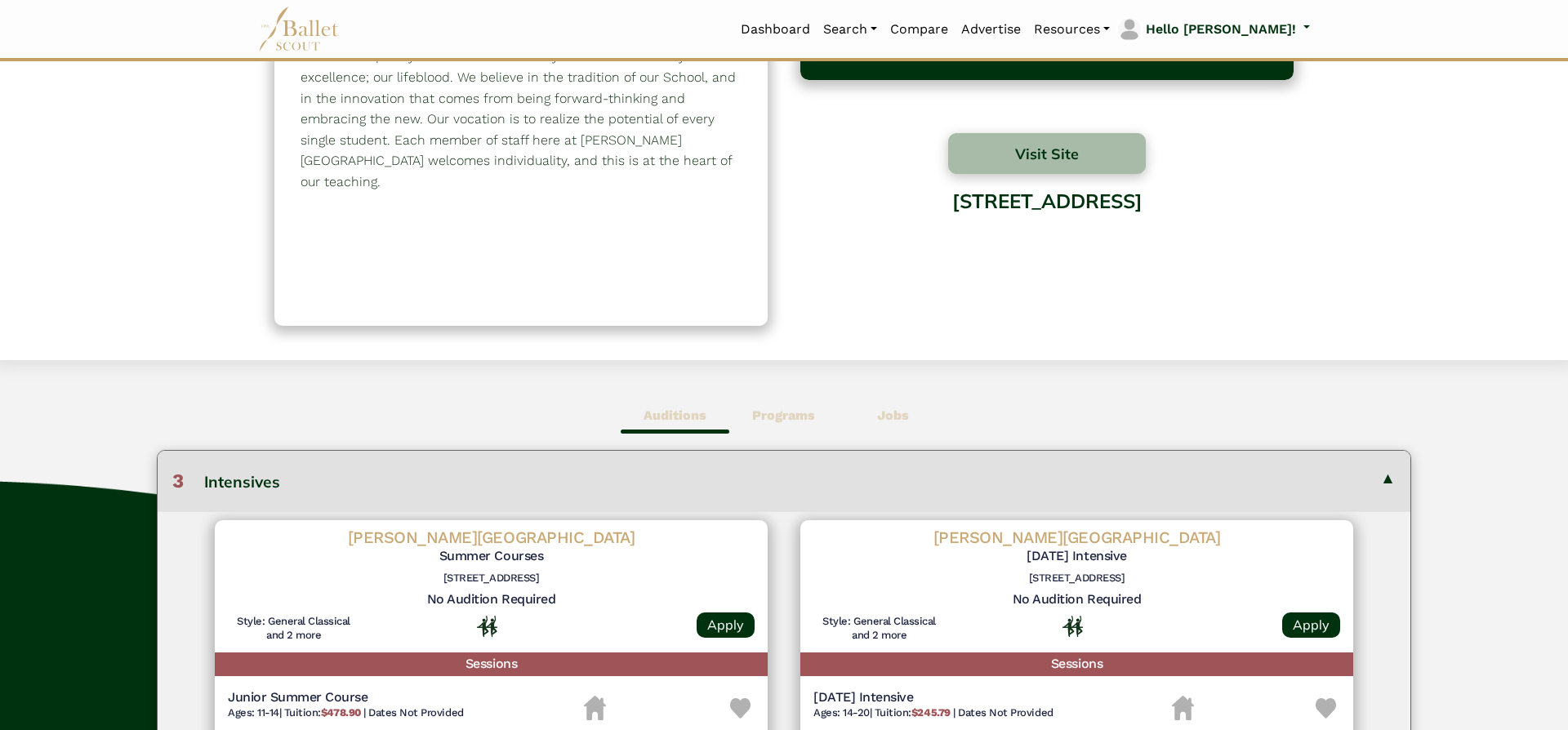
scroll to position [123, 0]
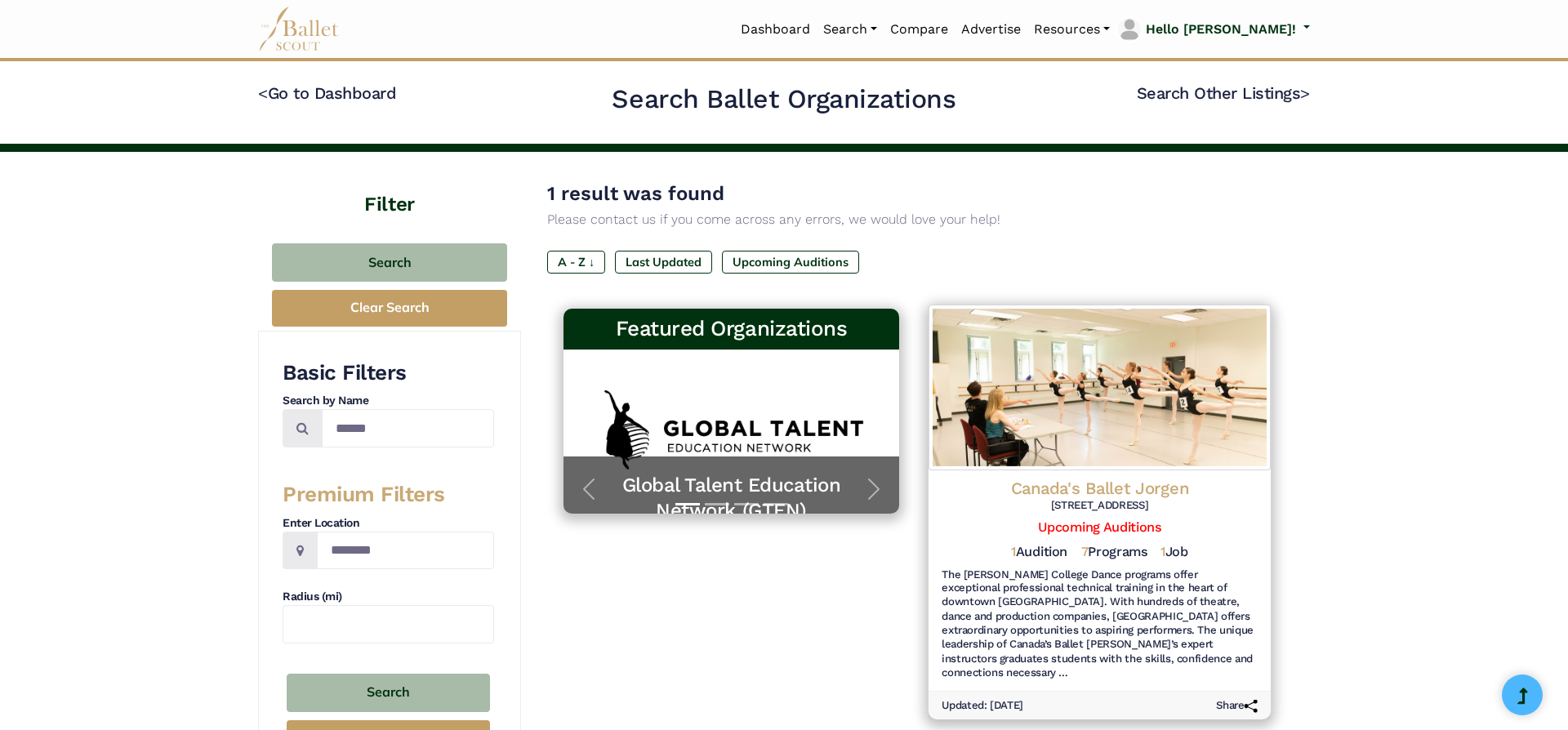
click at [1107, 481] on h4 "Canada's Ballet Jorgen" at bounding box center [1099, 489] width 316 height 22
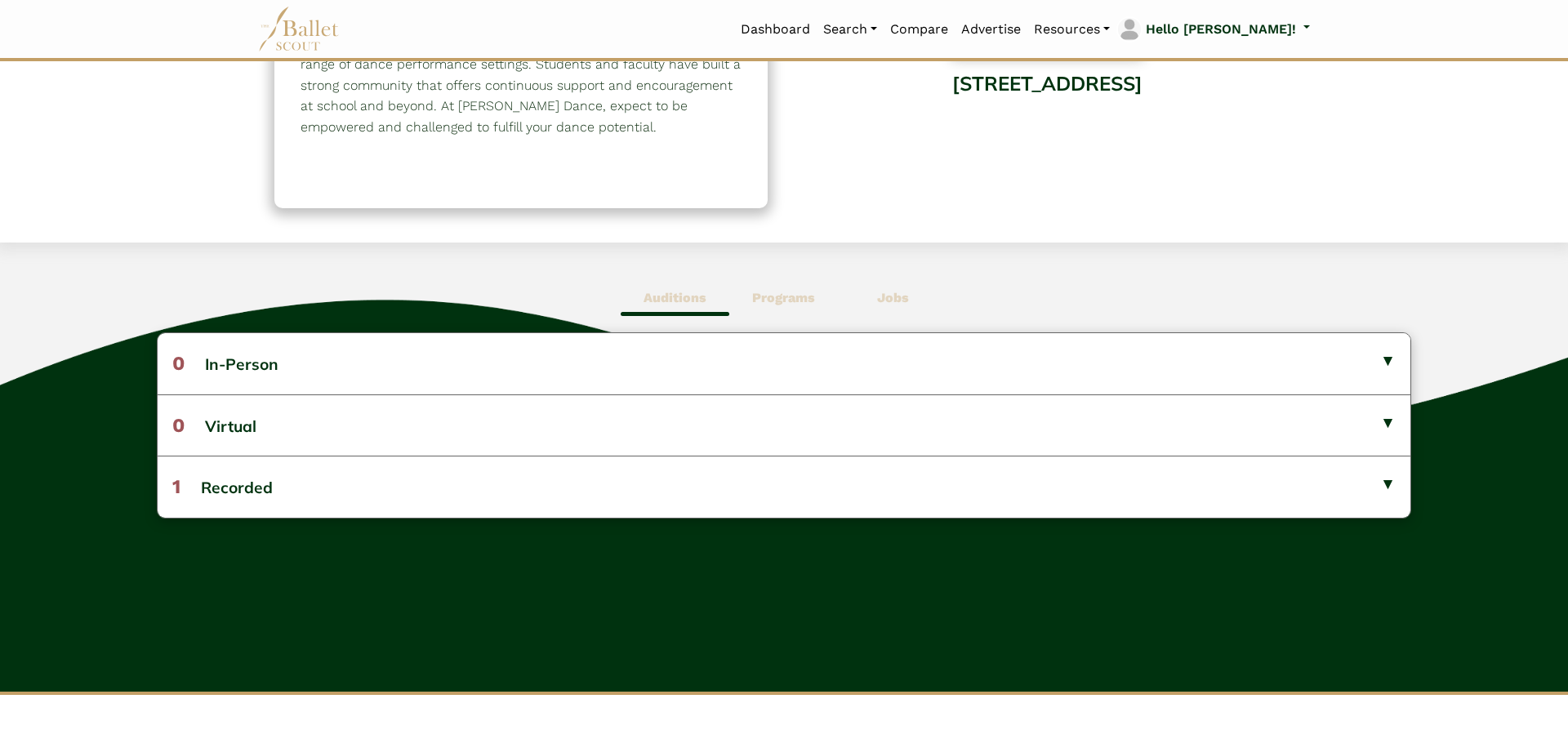
scroll to position [243, 0]
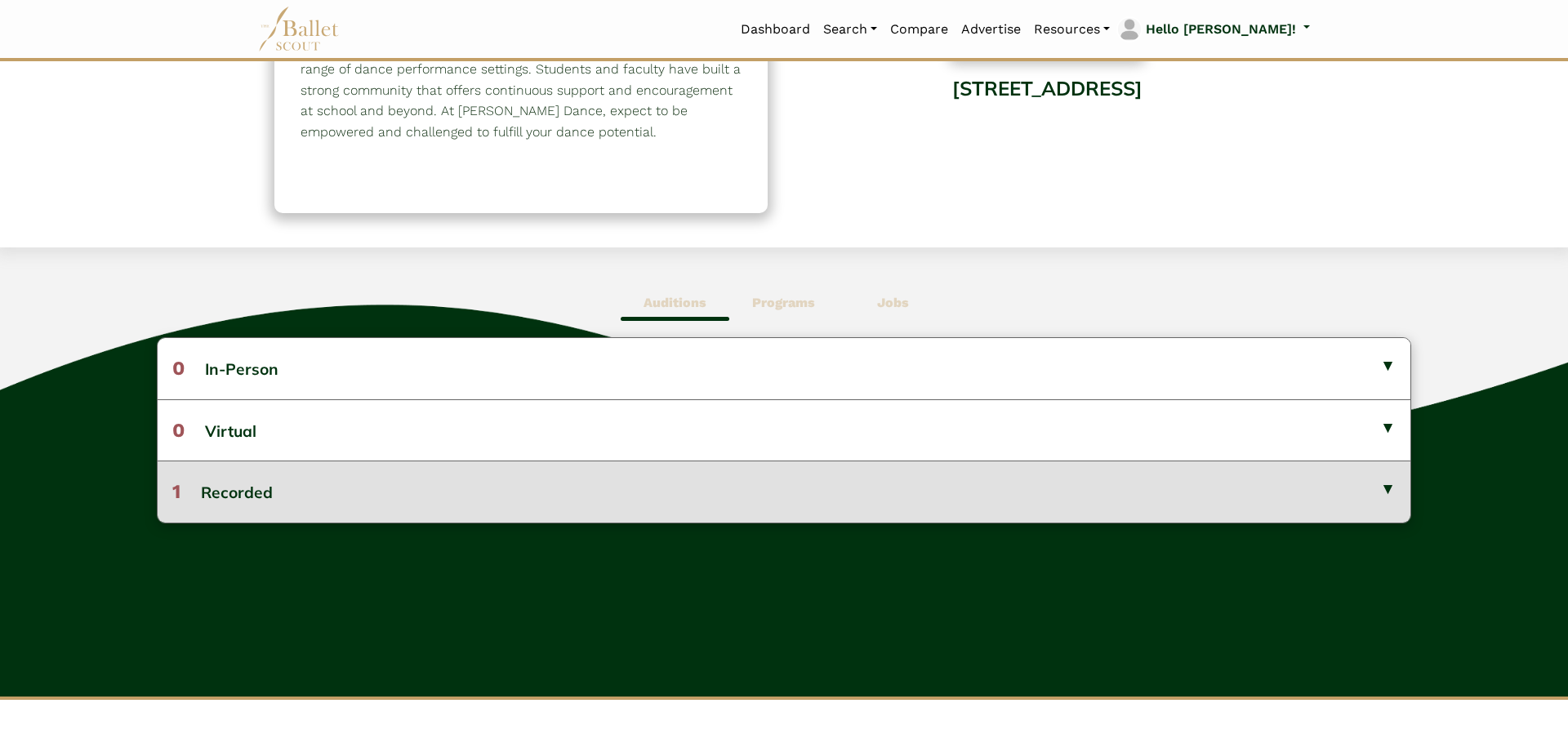
click at [1029, 487] on button "1 Recorded" at bounding box center [783, 490] width 1252 height 61
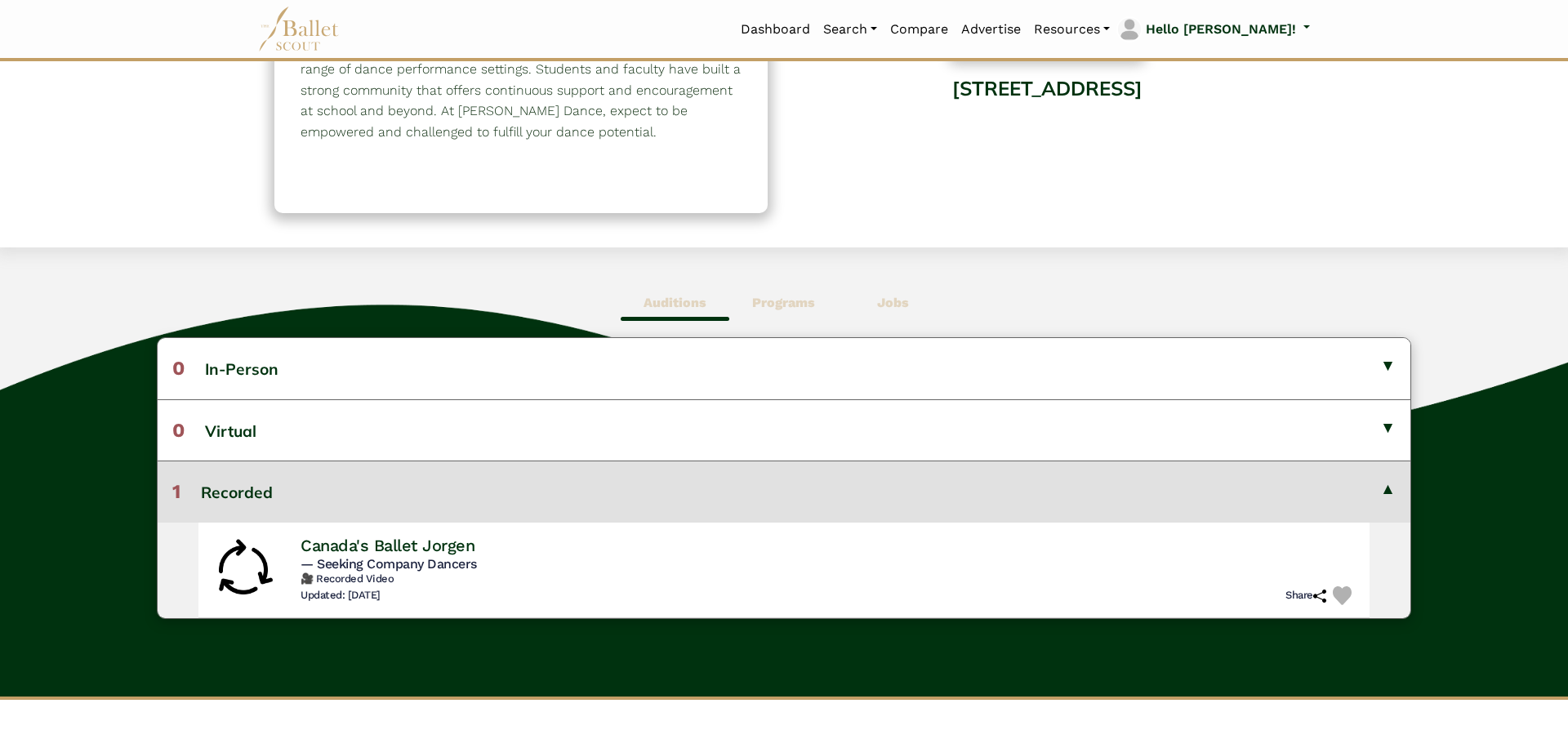
click at [1029, 487] on button "1 Recorded" at bounding box center [783, 490] width 1252 height 61
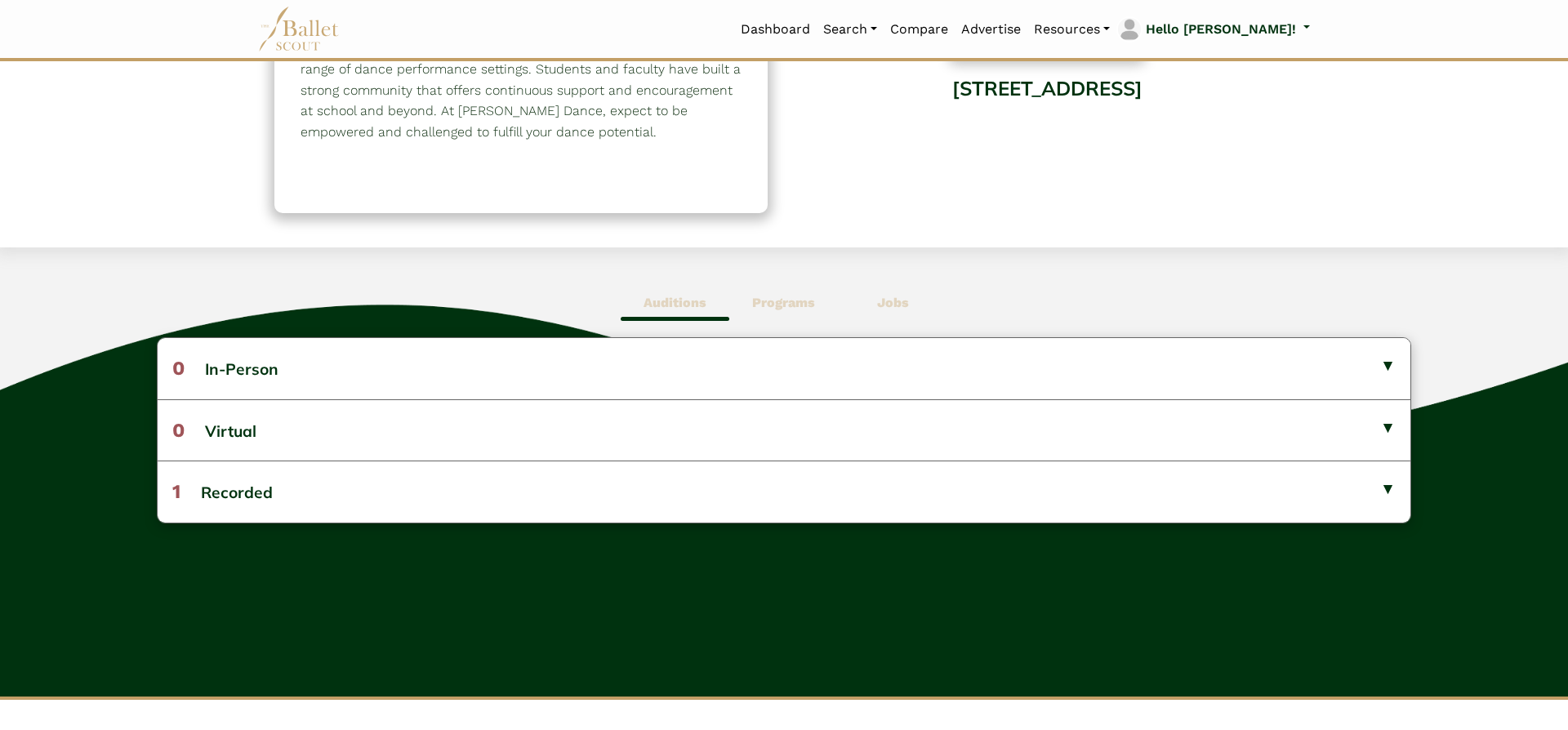
click at [781, 291] on span "Programs" at bounding box center [783, 303] width 109 height 38
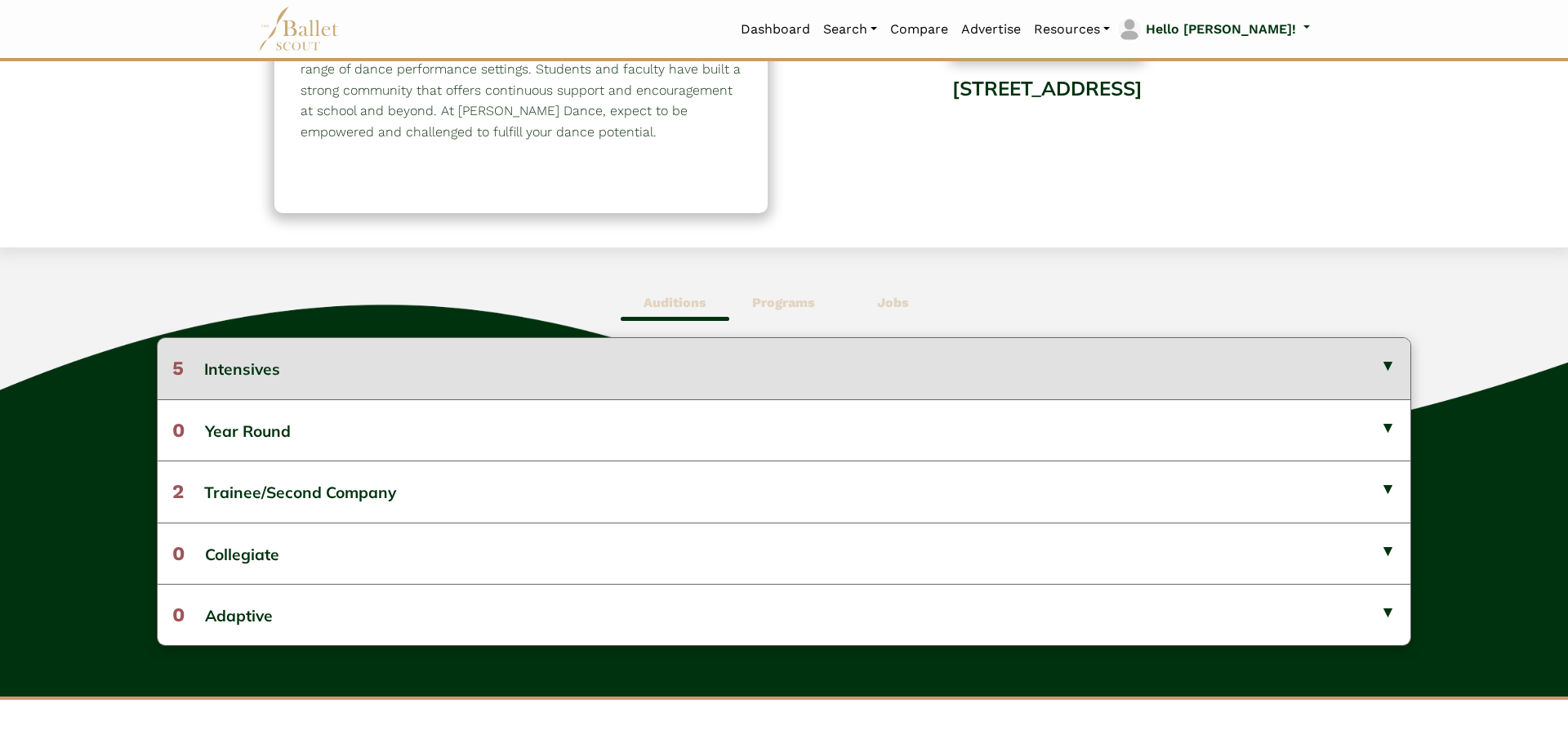
click at [771, 369] on button "5 Intensives" at bounding box center [783, 367] width 1252 height 61
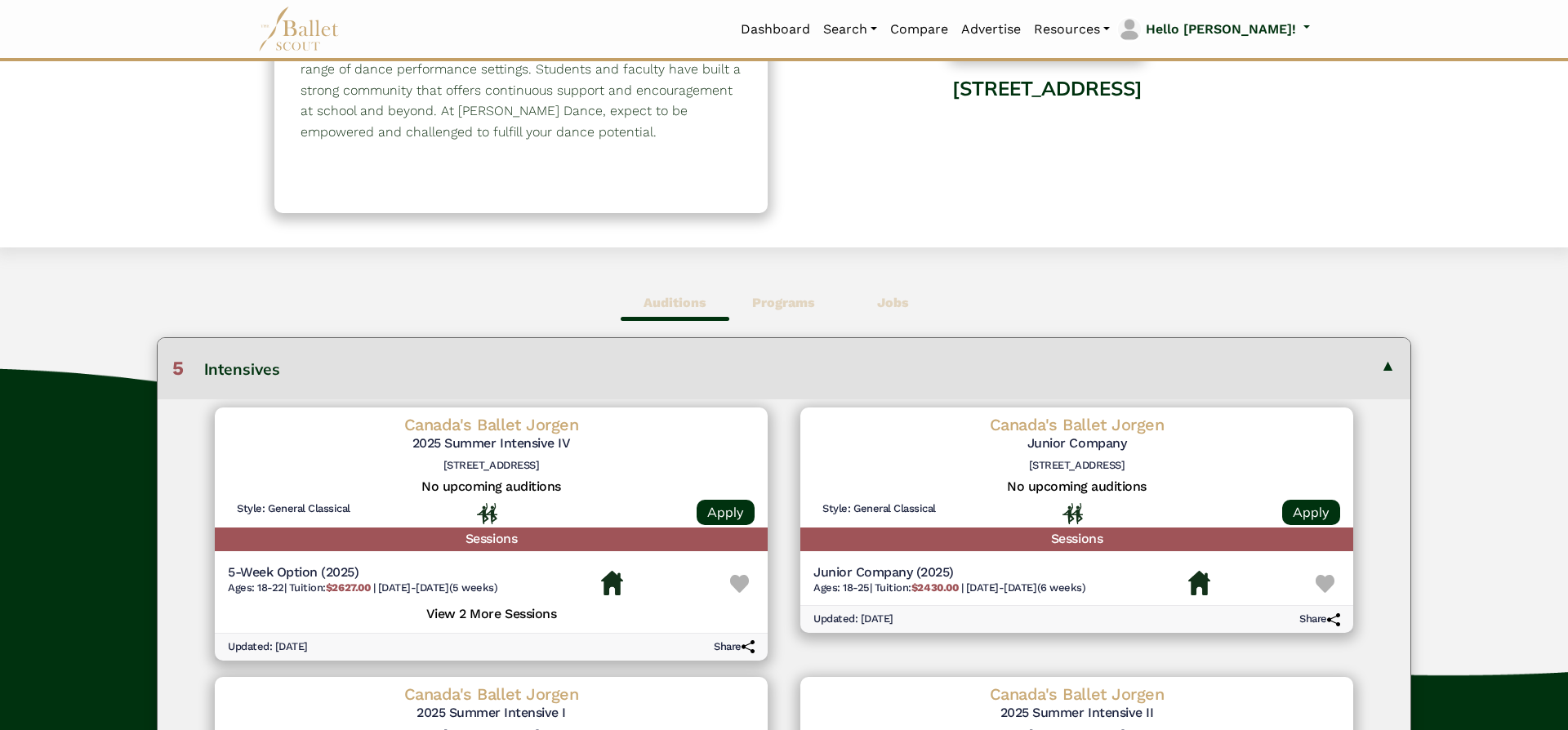
click at [771, 367] on button "5 Intensives" at bounding box center [783, 367] width 1252 height 61
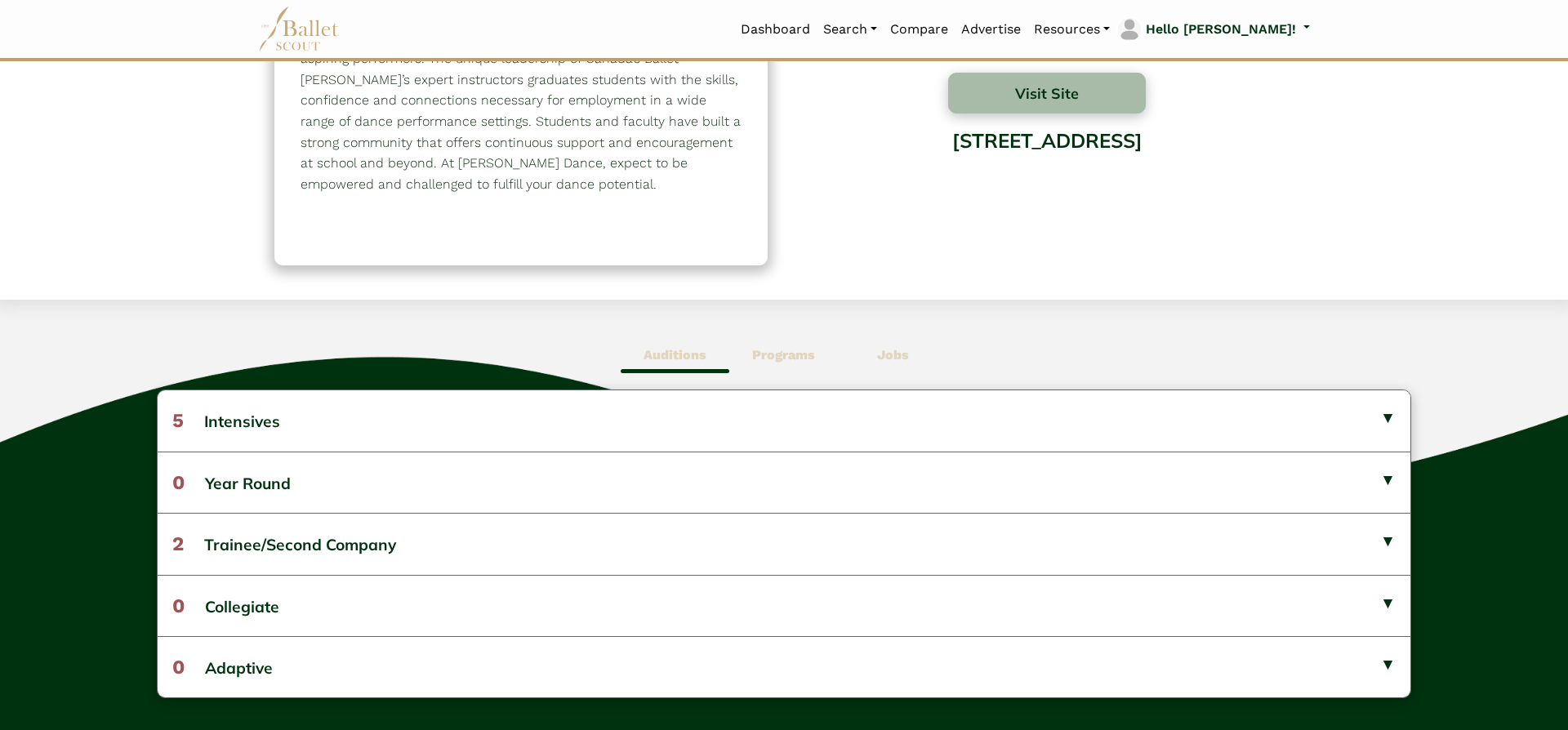
scroll to position [15, 0]
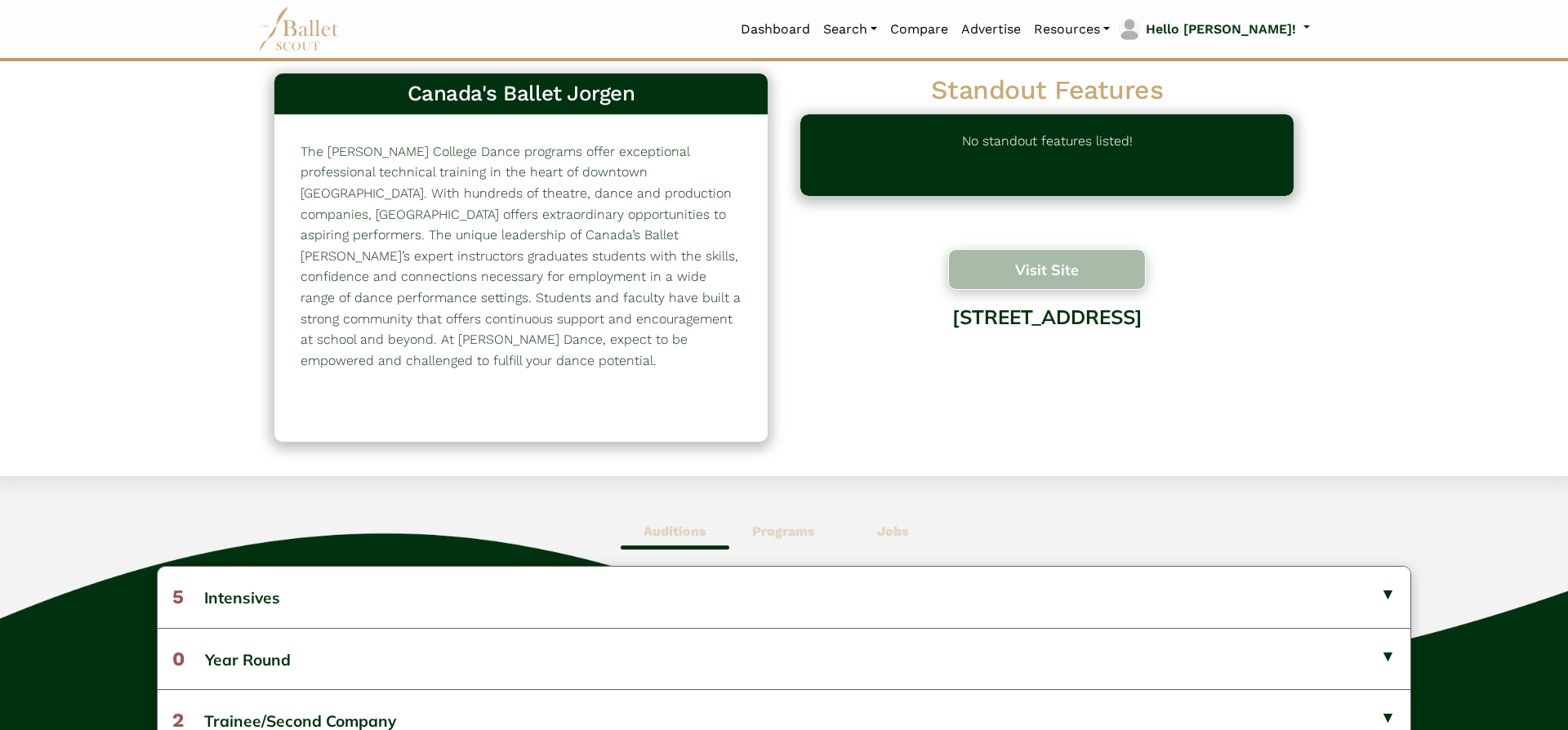
click at [1035, 271] on button "Visit Site" at bounding box center [1047, 269] width 197 height 41
